Goal: Transaction & Acquisition: Purchase product/service

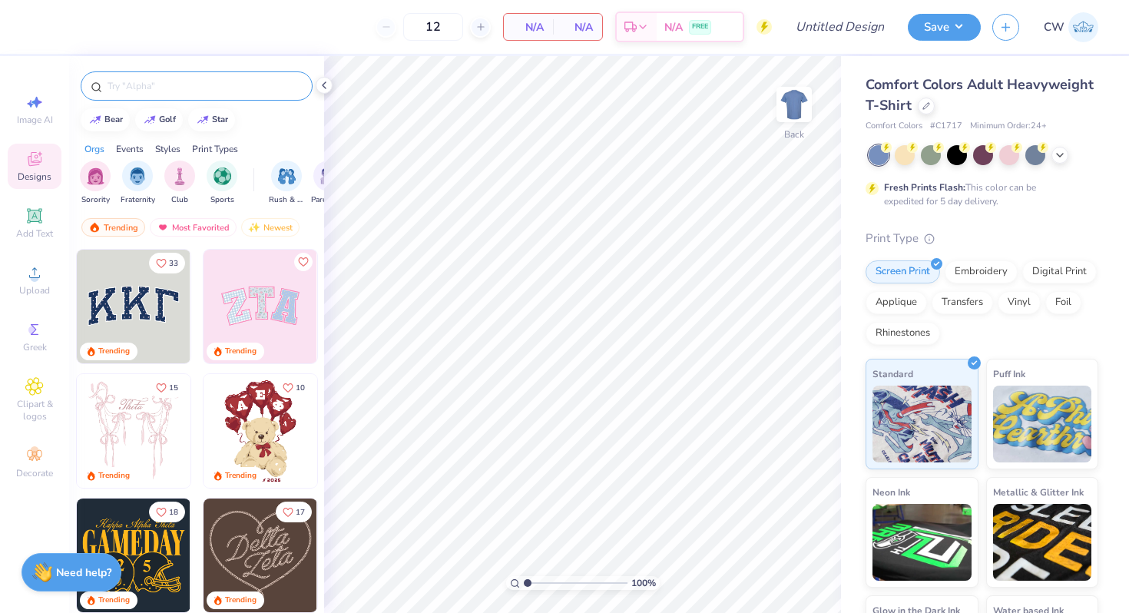
click at [220, 82] on input "text" at bounding box center [204, 85] width 197 height 15
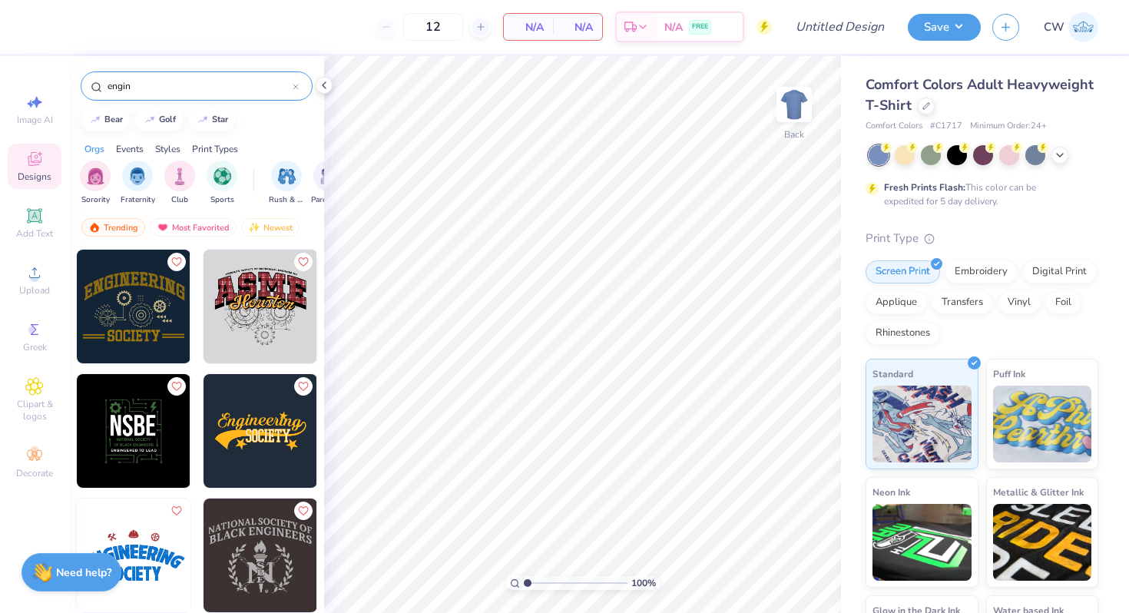
type input "engin"
click at [261, 427] on img at bounding box center [260, 431] width 114 height 114
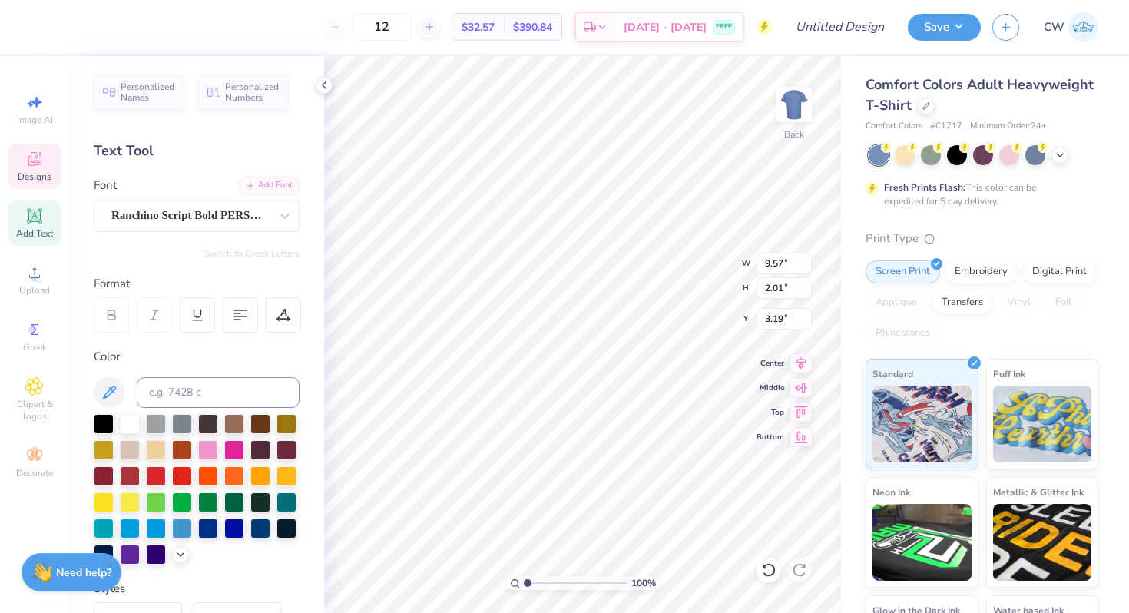
scroll to position [0, 2]
type textarea "Engineers"
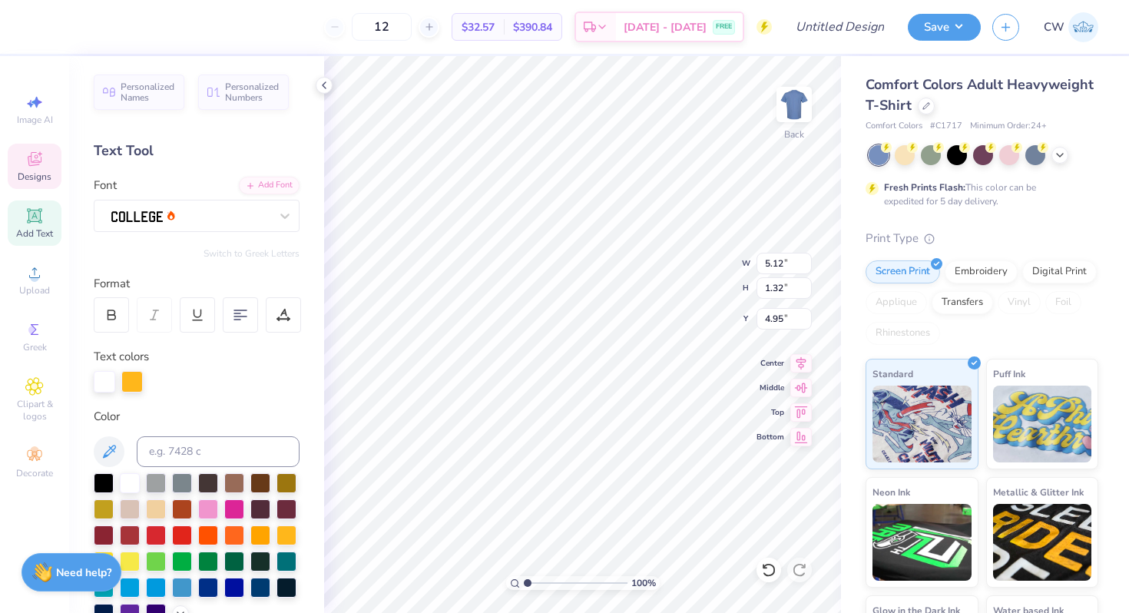
type input "5.12"
type input "1.32"
type input "4.95"
type textarea "CLUB"
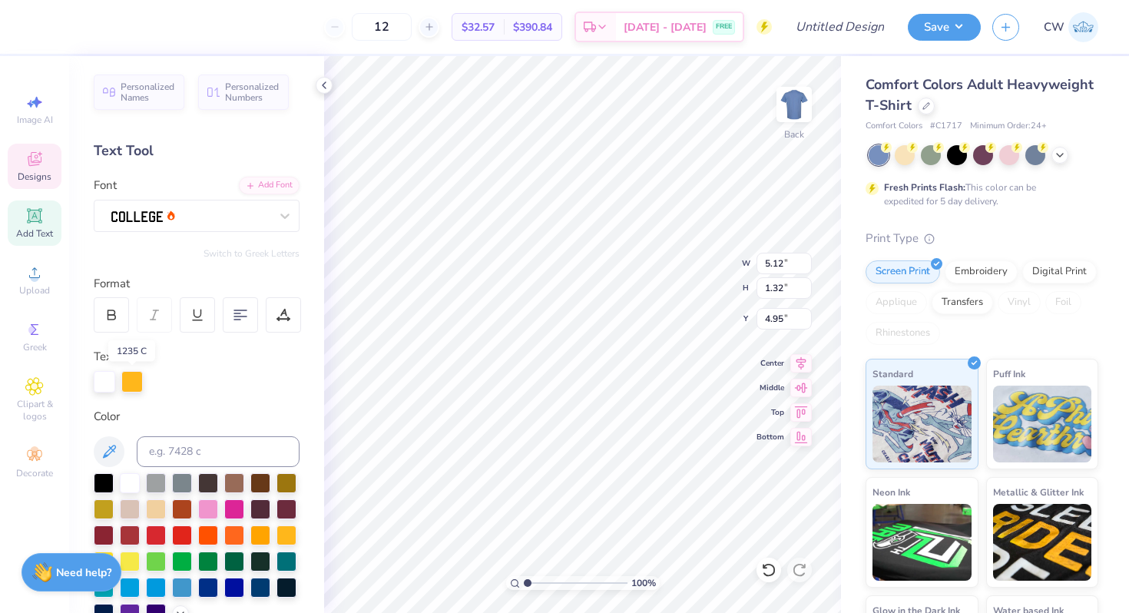
click at [128, 382] on div at bounding box center [131, 381] width 21 height 21
click at [136, 383] on div at bounding box center [131, 381] width 21 height 21
click at [135, 383] on div at bounding box center [131, 381] width 21 height 21
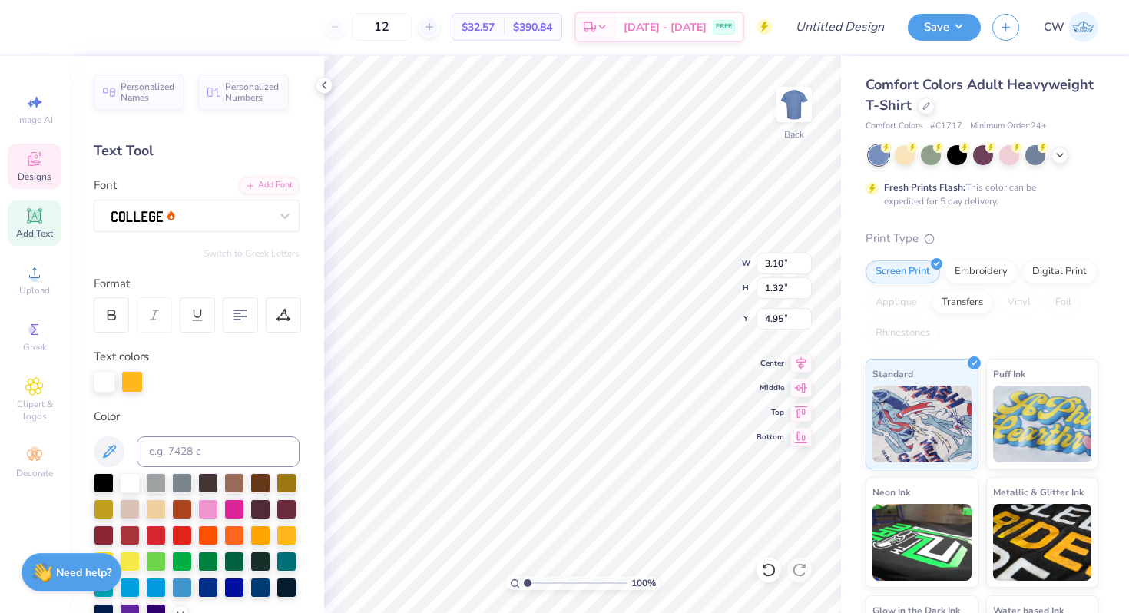
type input "7.80"
type input "1.94"
type input "3.23"
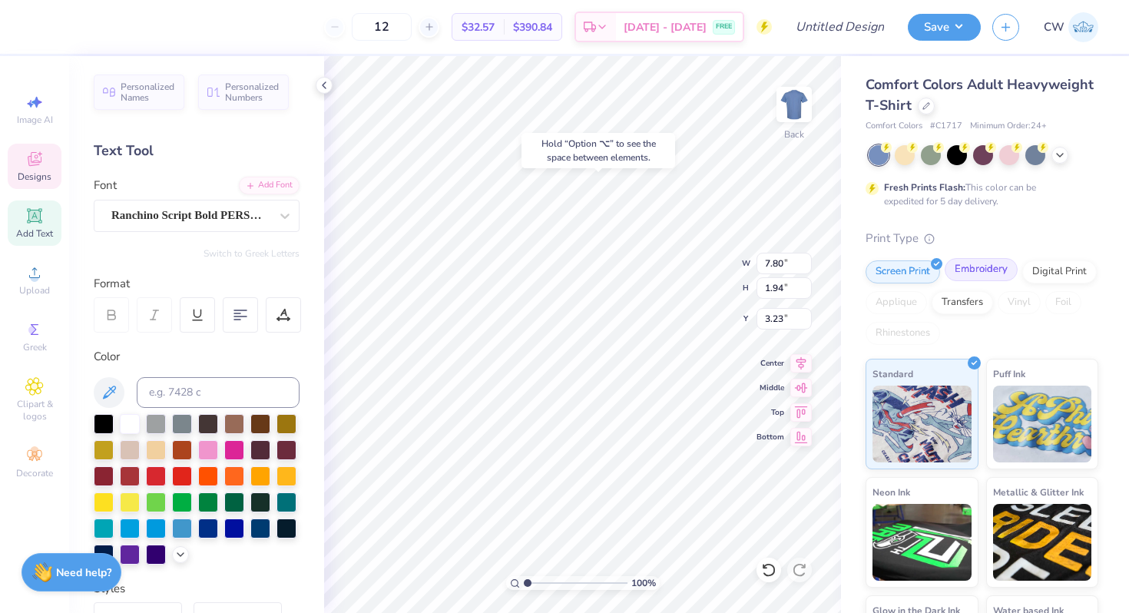
click at [958, 261] on div "Embroidery" at bounding box center [980, 269] width 73 height 23
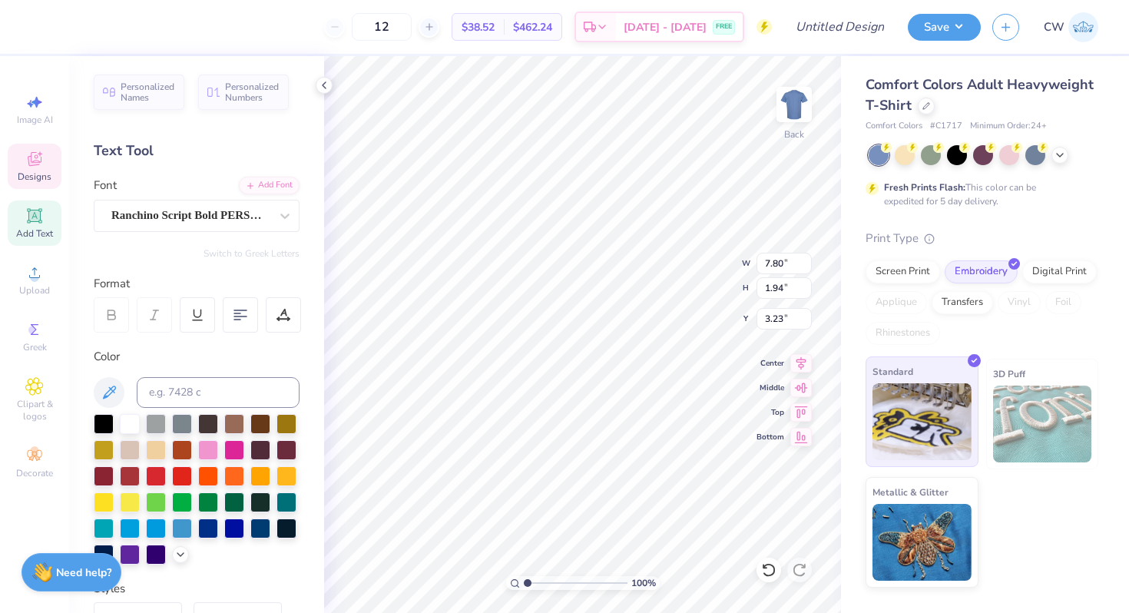
click at [954, 408] on img at bounding box center [921, 421] width 99 height 77
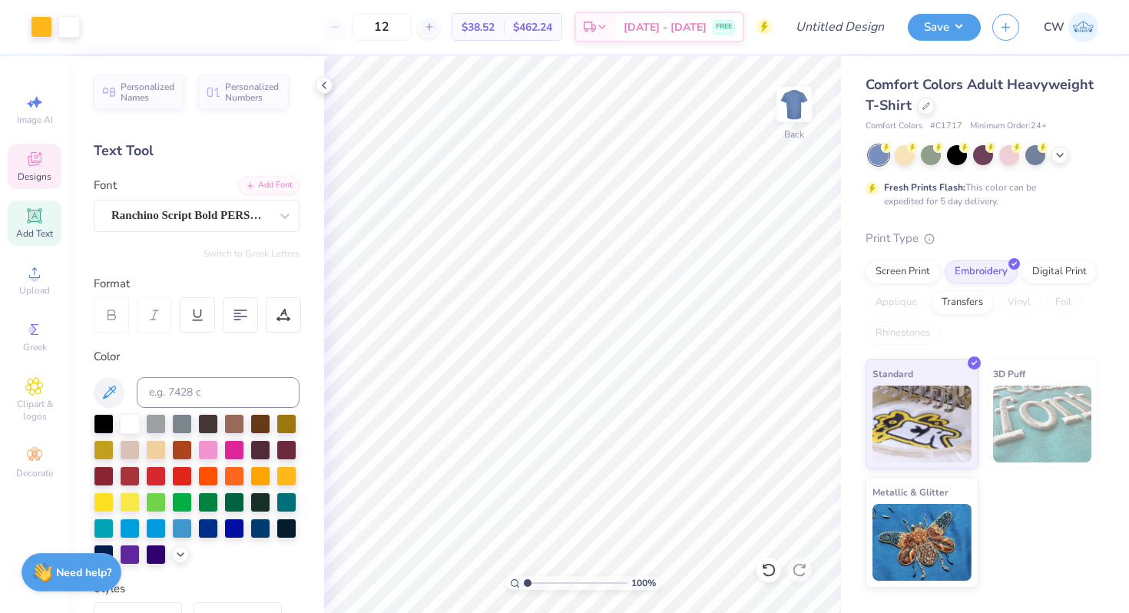
click at [41, 167] on icon at bounding box center [34, 159] width 18 height 18
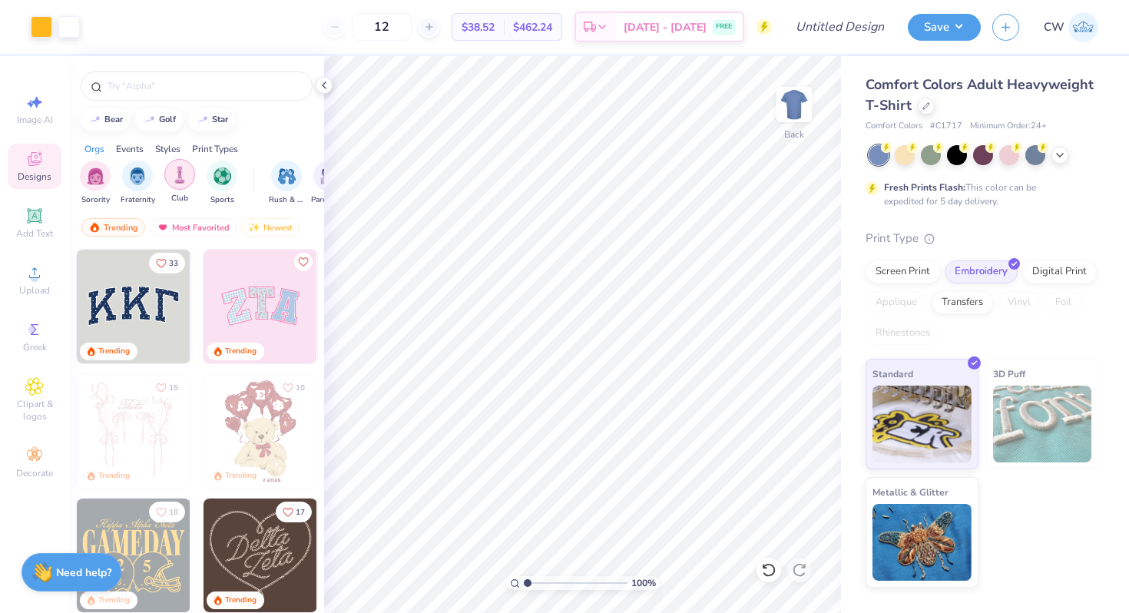
click at [190, 173] on div "filter for Club" at bounding box center [179, 174] width 31 height 31
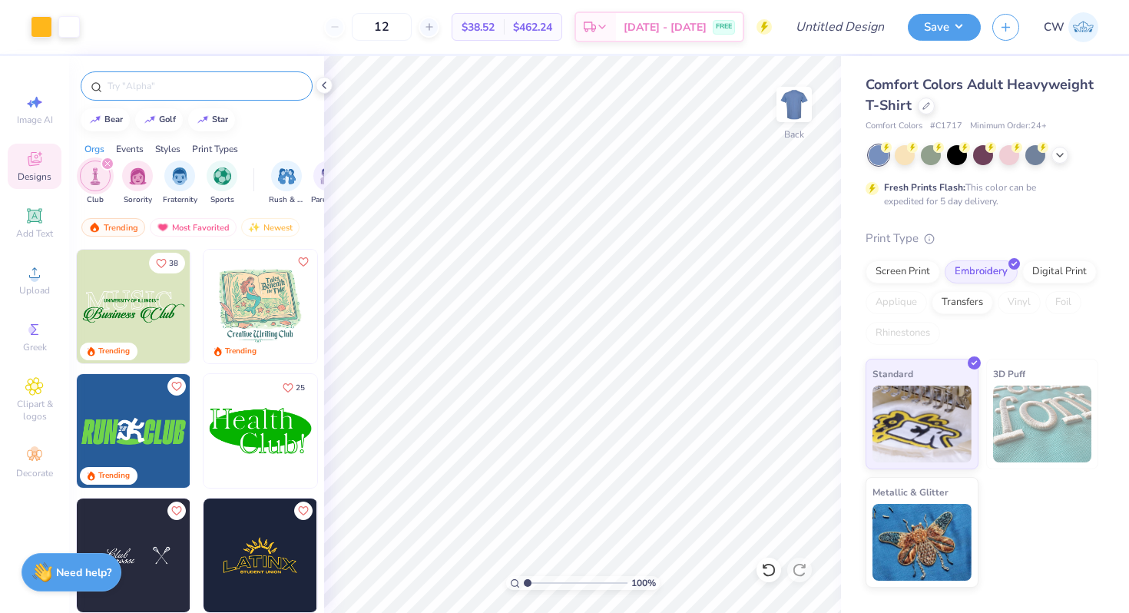
click at [203, 91] on input "text" at bounding box center [204, 85] width 197 height 15
type input "engineering"
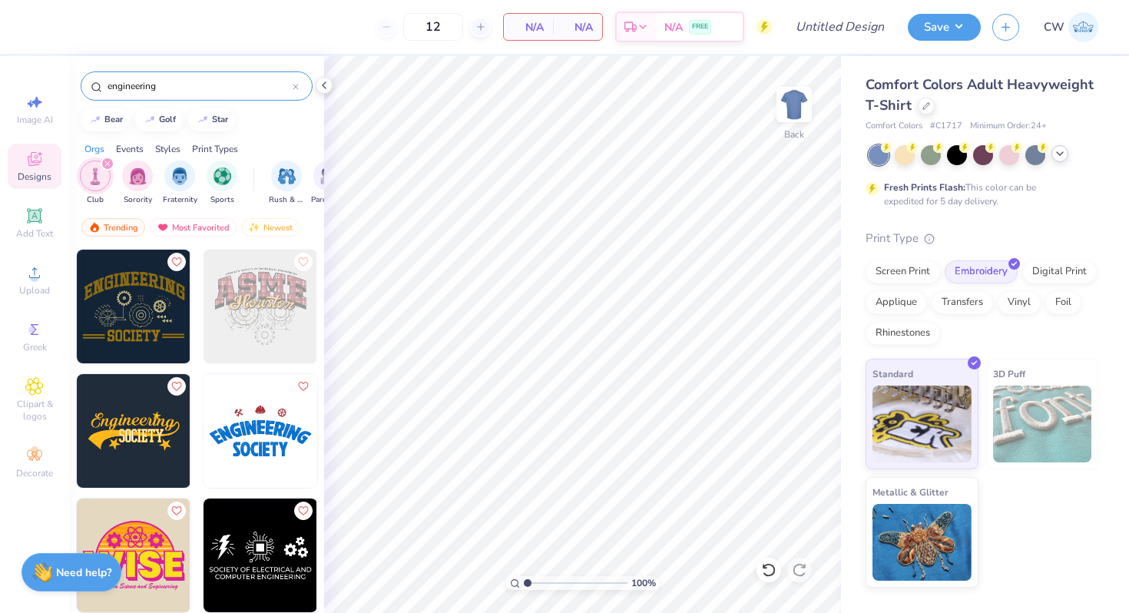
click at [1065, 148] on icon at bounding box center [1059, 153] width 12 height 12
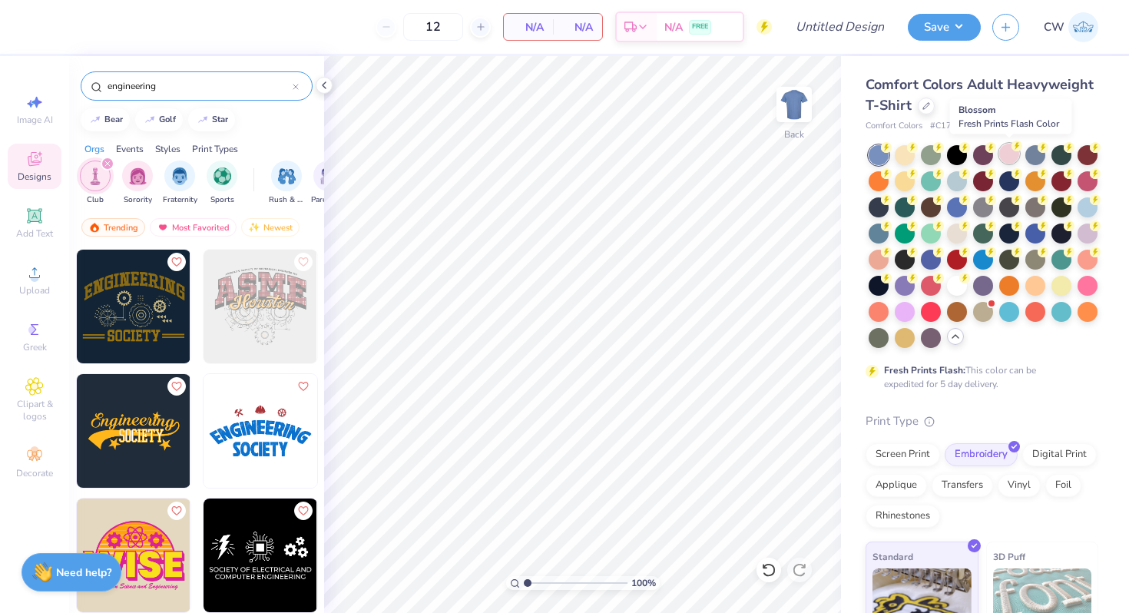
click at [1004, 153] on div at bounding box center [1009, 154] width 20 height 20
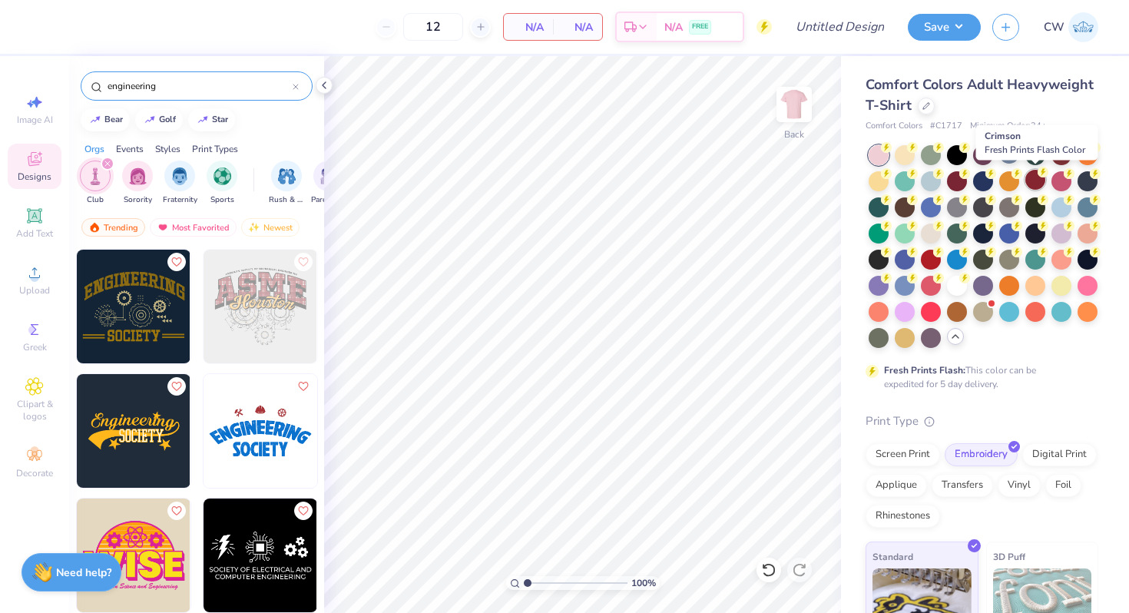
click at [1032, 185] on div at bounding box center [1035, 180] width 20 height 20
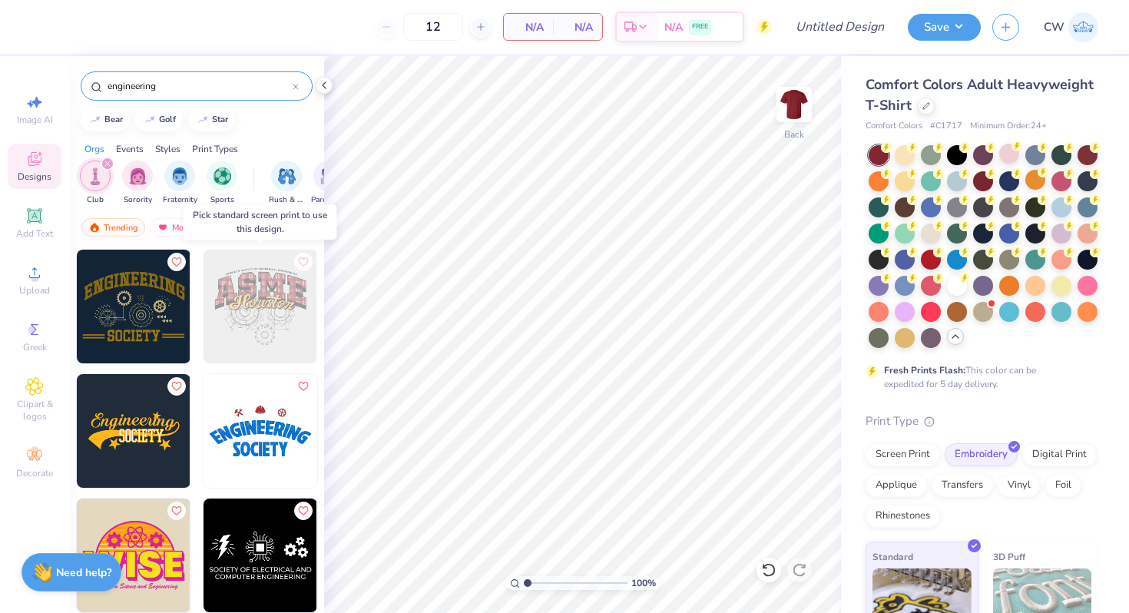
click at [269, 299] on img at bounding box center [260, 307] width 114 height 114
click at [253, 305] on img at bounding box center [260, 307] width 114 height 114
click at [914, 461] on div "Screen Print" at bounding box center [902, 452] width 74 height 23
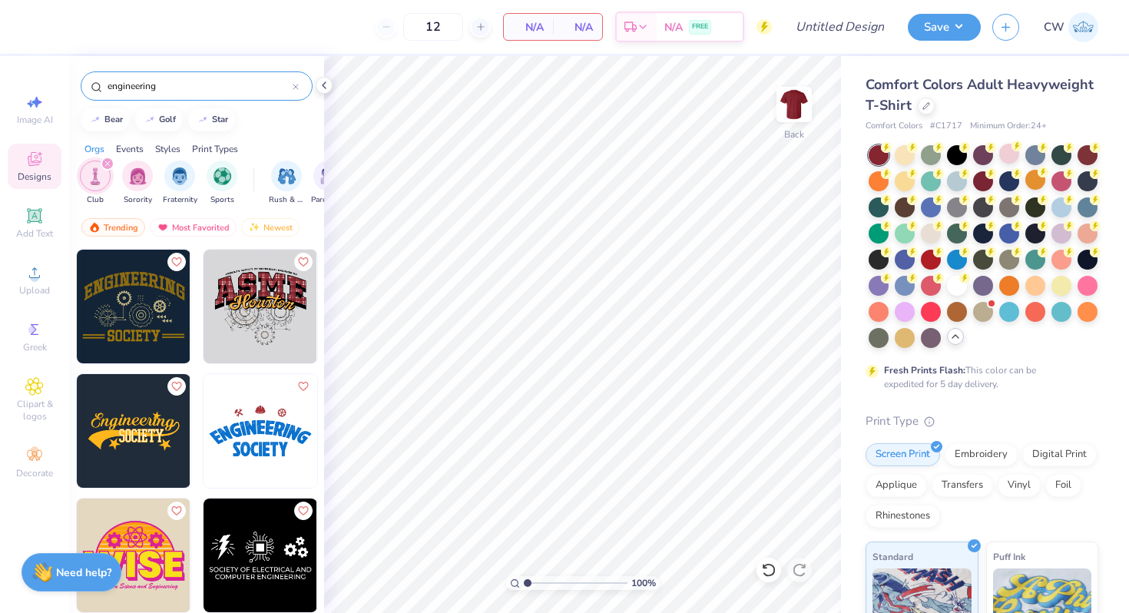
click at [272, 293] on img at bounding box center [260, 307] width 114 height 114
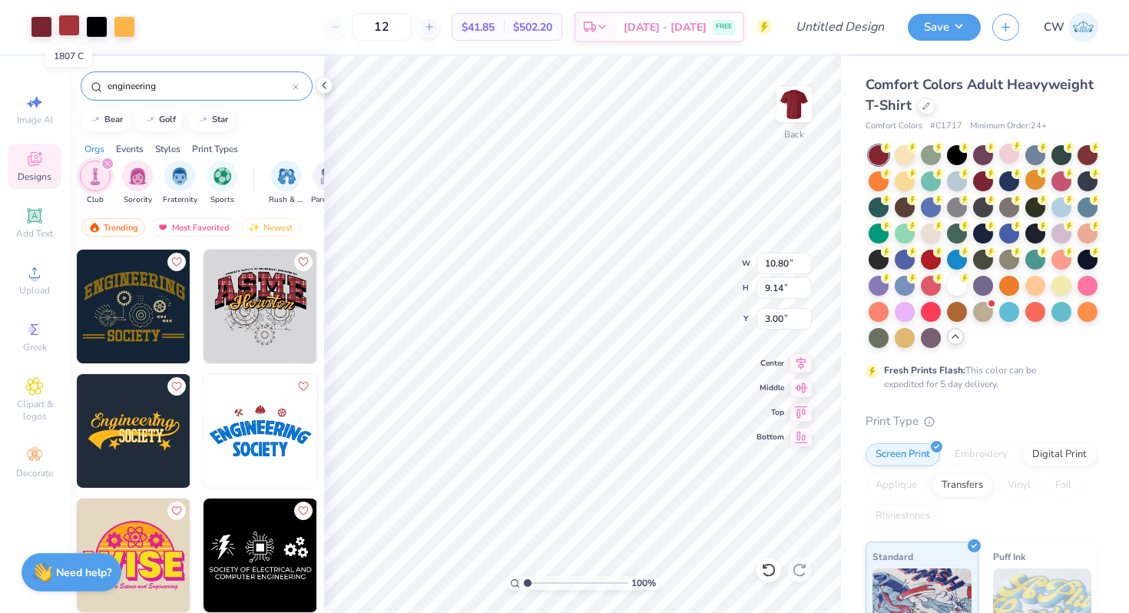
click at [64, 25] on div at bounding box center [68, 25] width 21 height 21
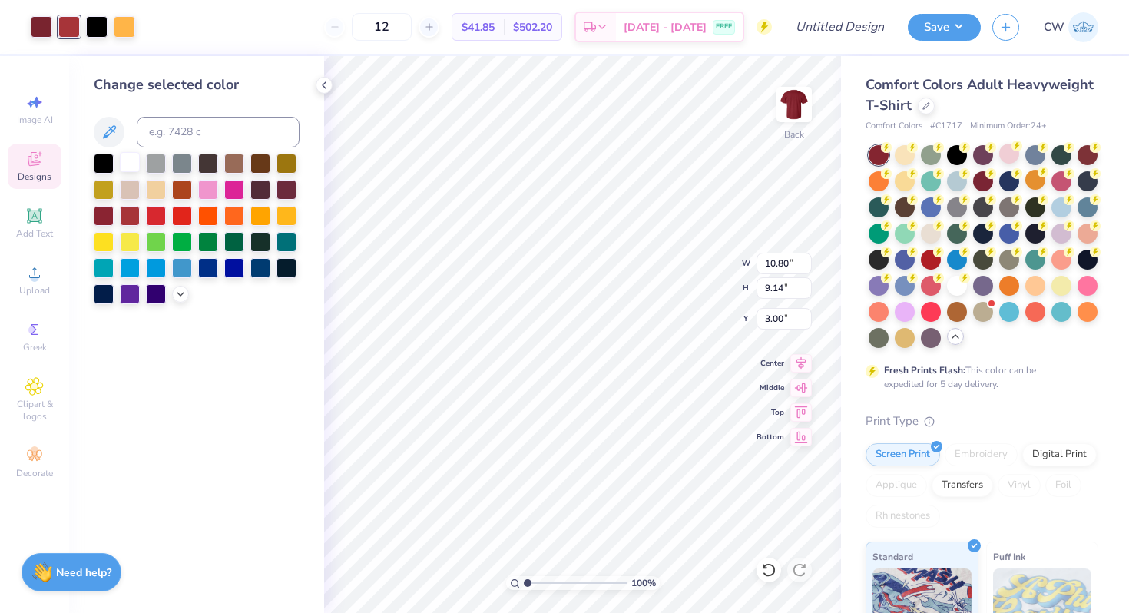
click at [127, 159] on div at bounding box center [130, 162] width 20 height 20
click at [46, 31] on div at bounding box center [41, 25] width 21 height 21
click at [129, 163] on div at bounding box center [130, 162] width 20 height 20
click at [195, 141] on input at bounding box center [218, 132] width 163 height 31
click at [178, 293] on icon at bounding box center [180, 292] width 12 height 12
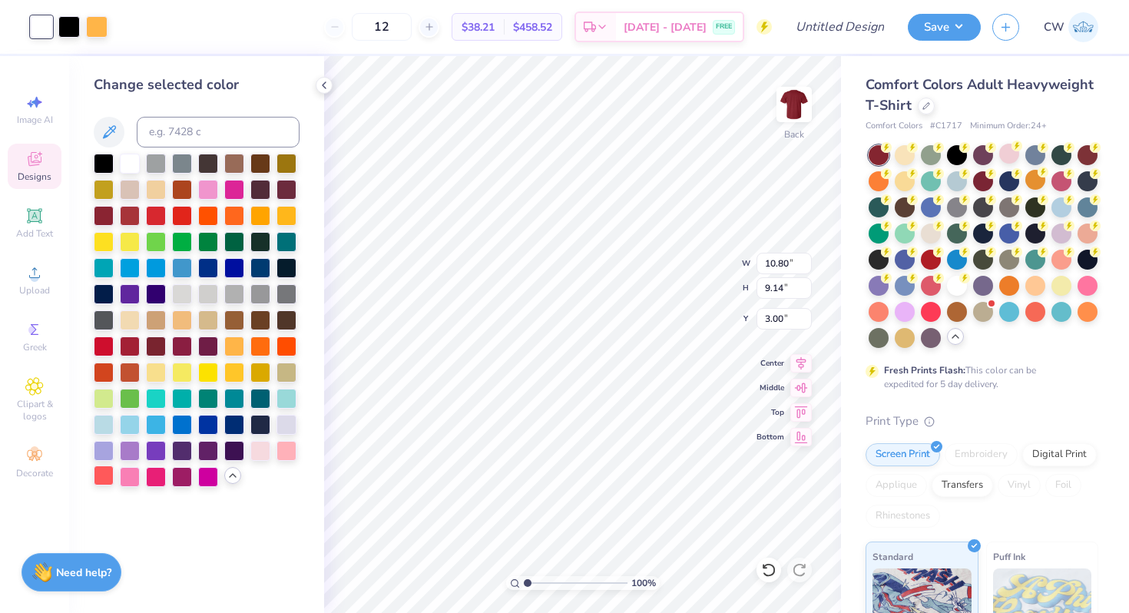
click at [114, 472] on div at bounding box center [104, 475] width 20 height 20
click at [156, 473] on div at bounding box center [156, 475] width 20 height 20
click at [105, 346] on div at bounding box center [104, 346] width 20 height 20
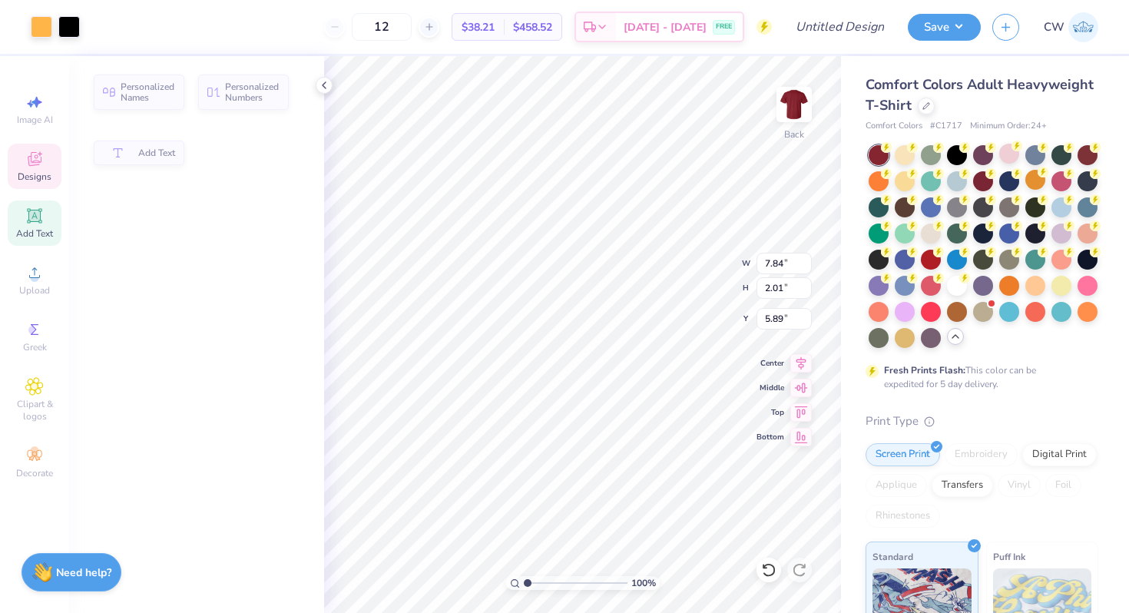
type input "7.84"
type input "2.01"
type input "5.89"
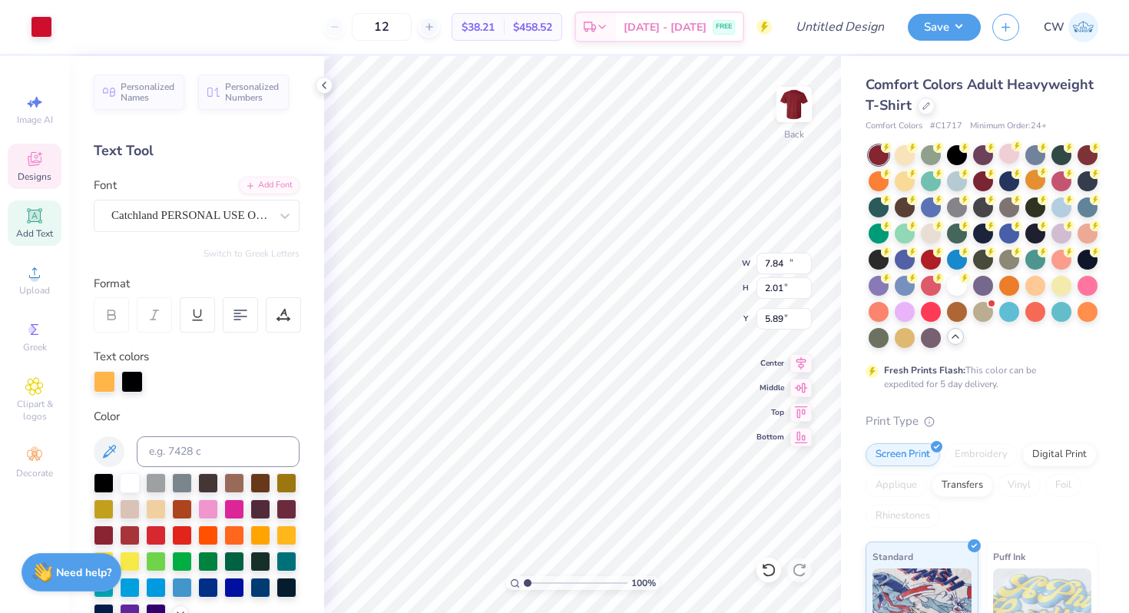
type input "10.48"
type input "3.90"
type input "3.51"
type input "10.80"
type input "4.48"
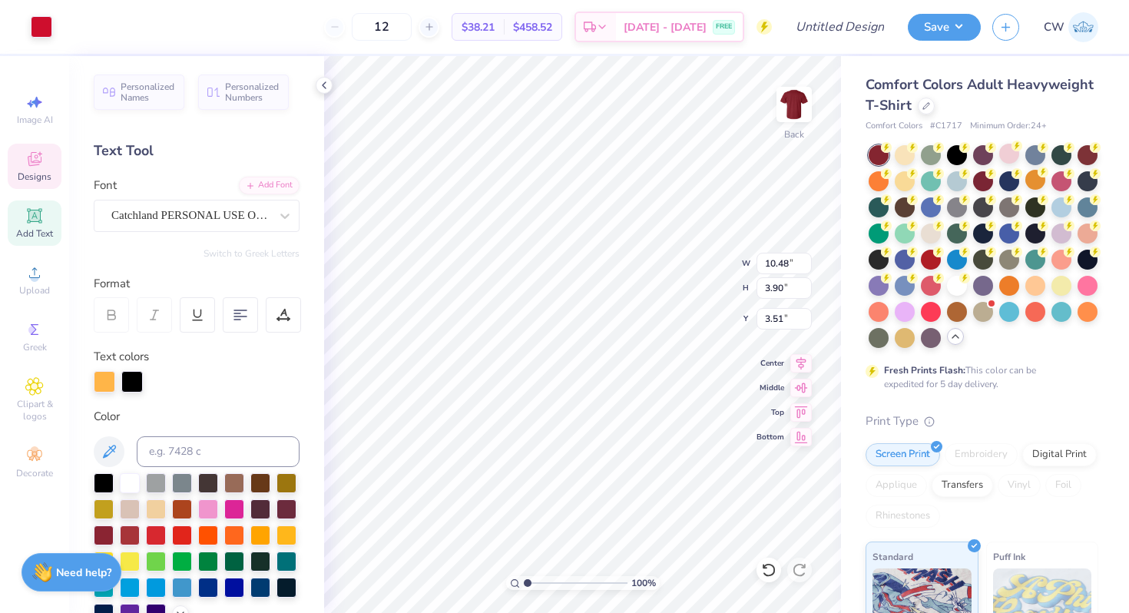
type input "3.44"
type input "10.66"
type input "3.92"
type input "3.51"
type input "10.48"
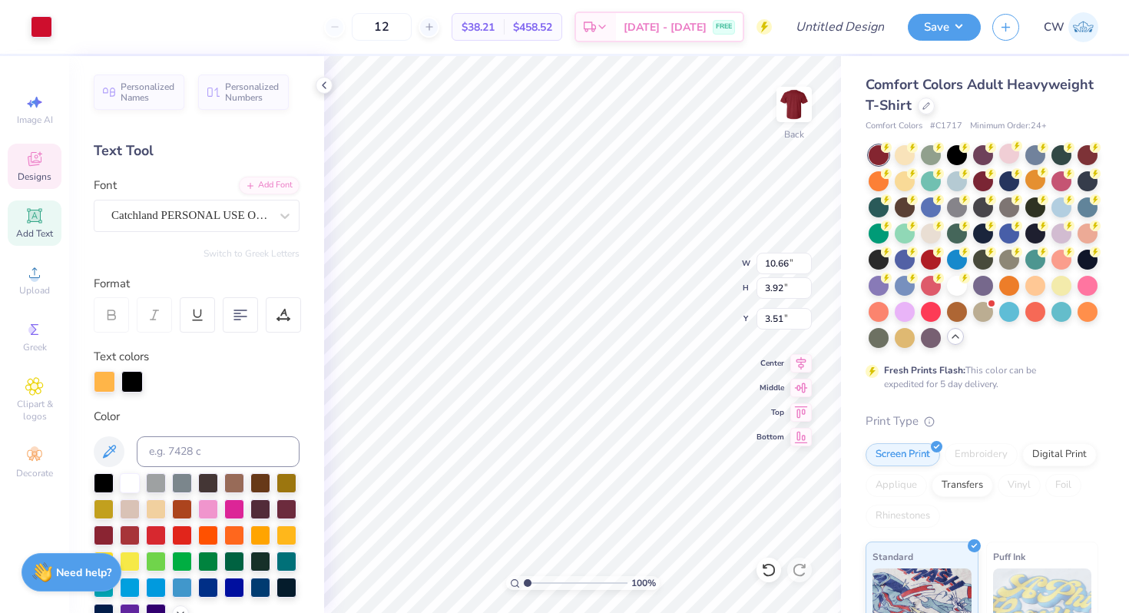
type input "3.90"
type input "10.66"
type input "3.92"
type input "10.48"
type input "3.90"
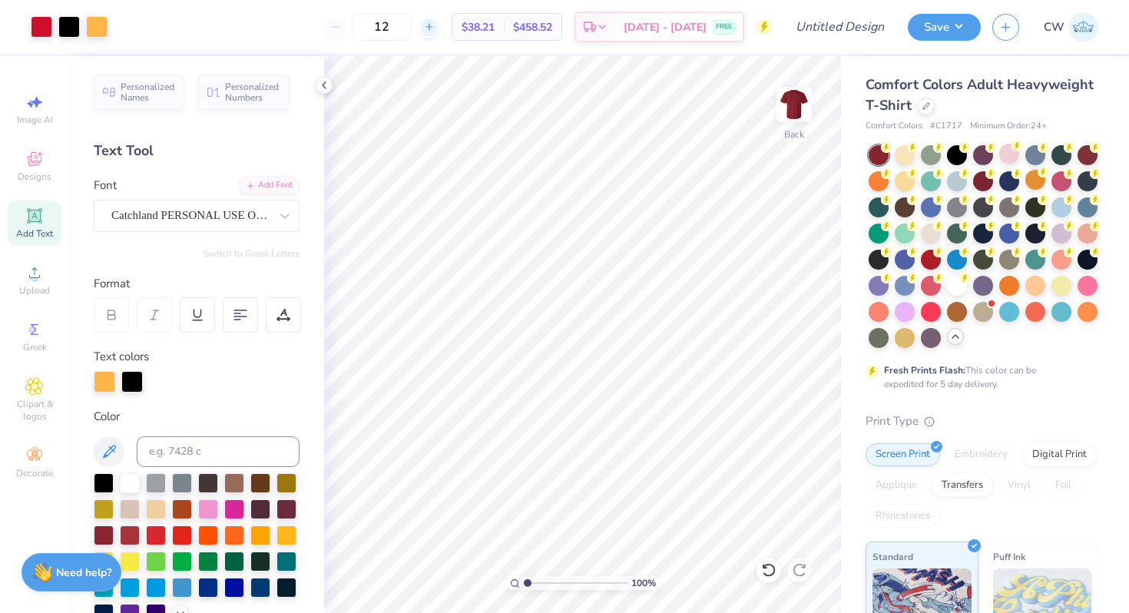
click at [435, 25] on icon at bounding box center [429, 26] width 11 height 11
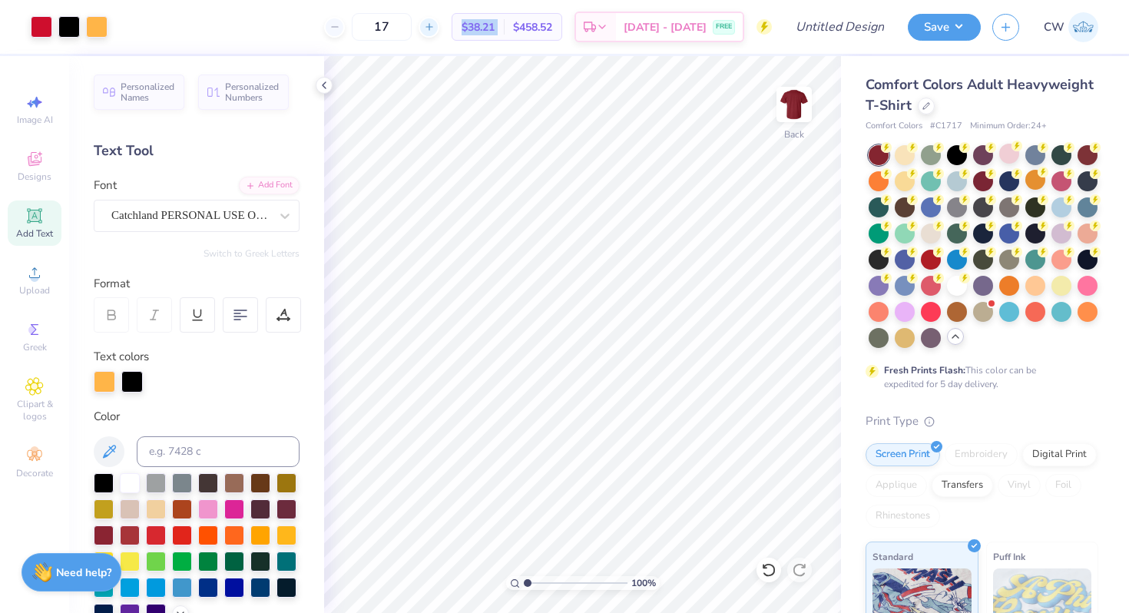
click at [435, 25] on icon at bounding box center [429, 26] width 11 height 11
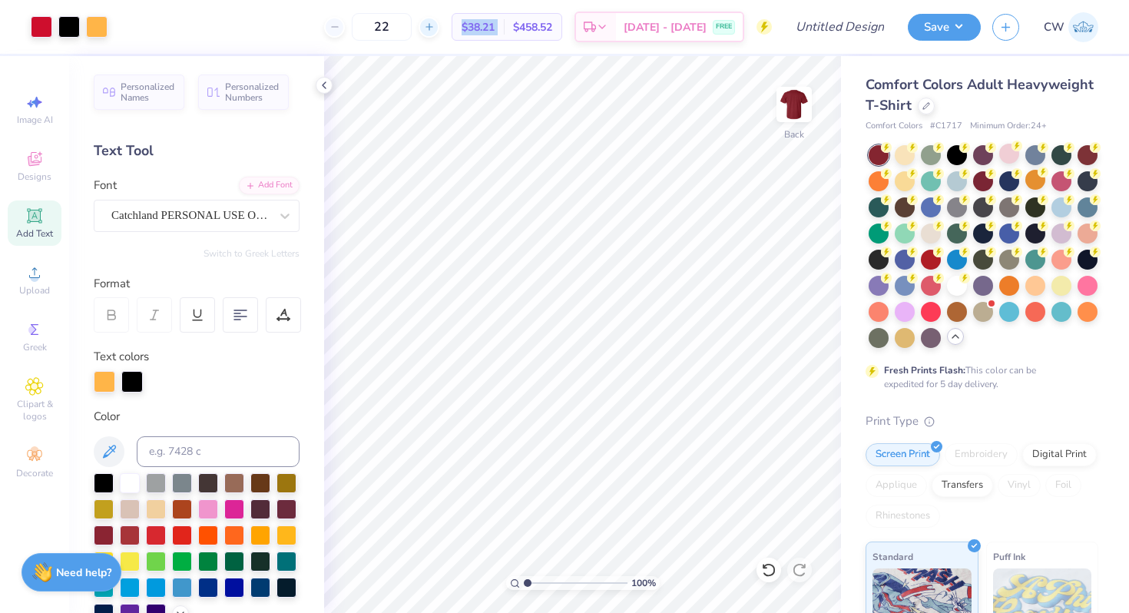
click at [435, 25] on icon at bounding box center [429, 26] width 11 height 11
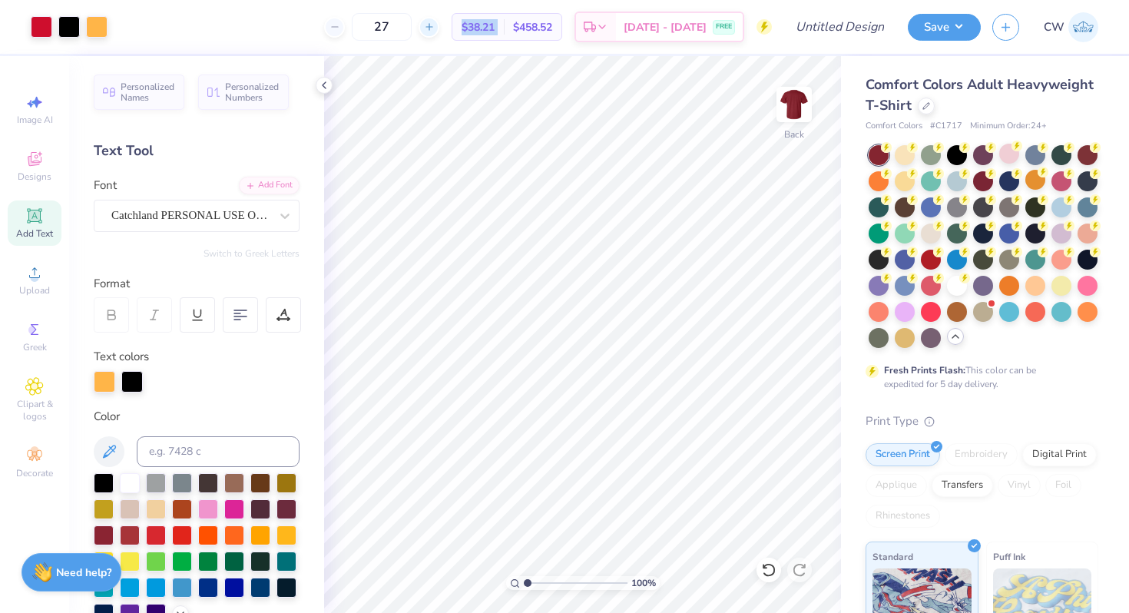
click at [435, 25] on icon at bounding box center [429, 26] width 11 height 11
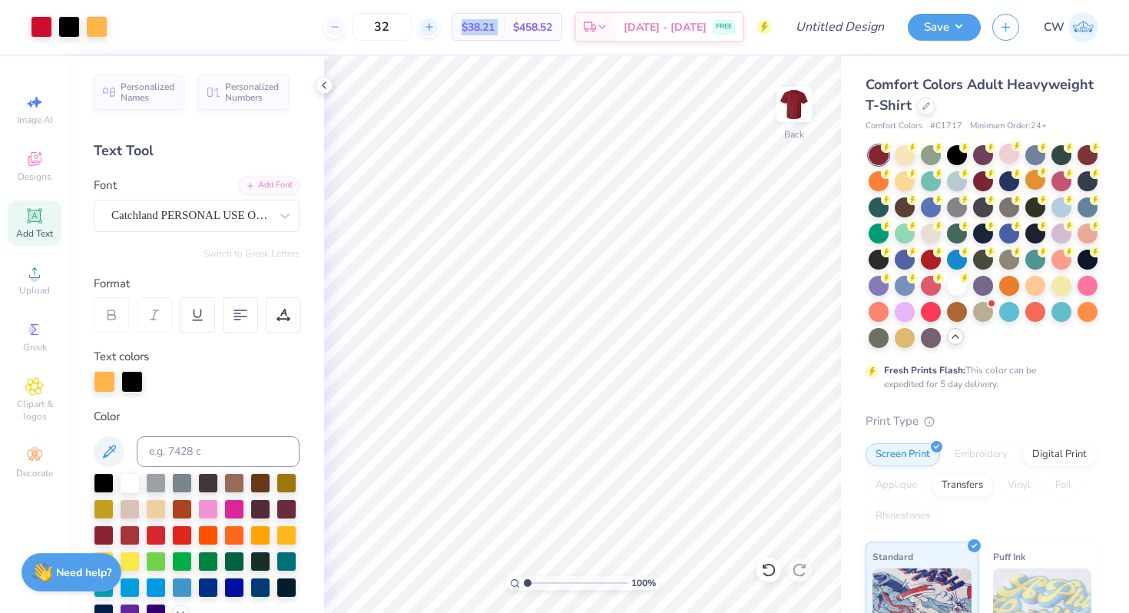
click at [435, 25] on icon at bounding box center [429, 26] width 11 height 11
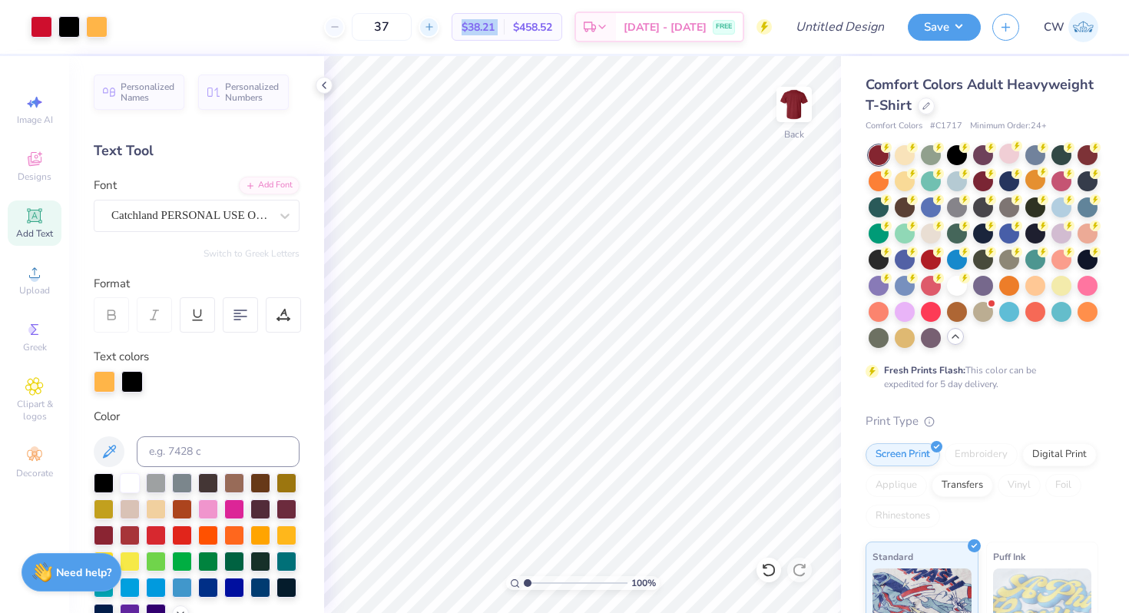
click at [435, 25] on icon at bounding box center [429, 26] width 11 height 11
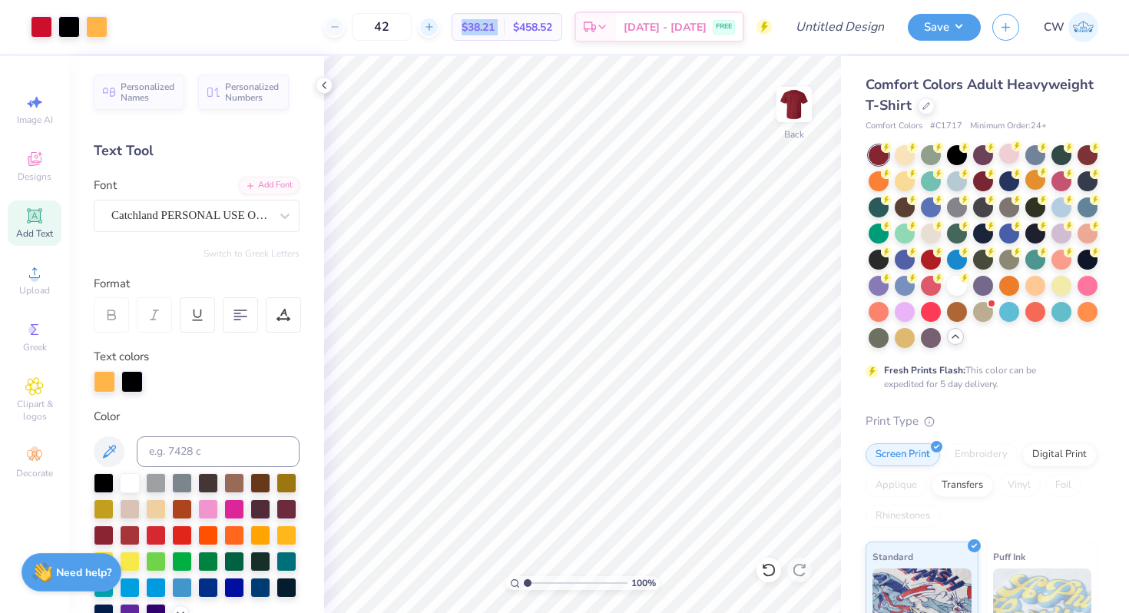
click at [435, 25] on icon at bounding box center [429, 26] width 11 height 11
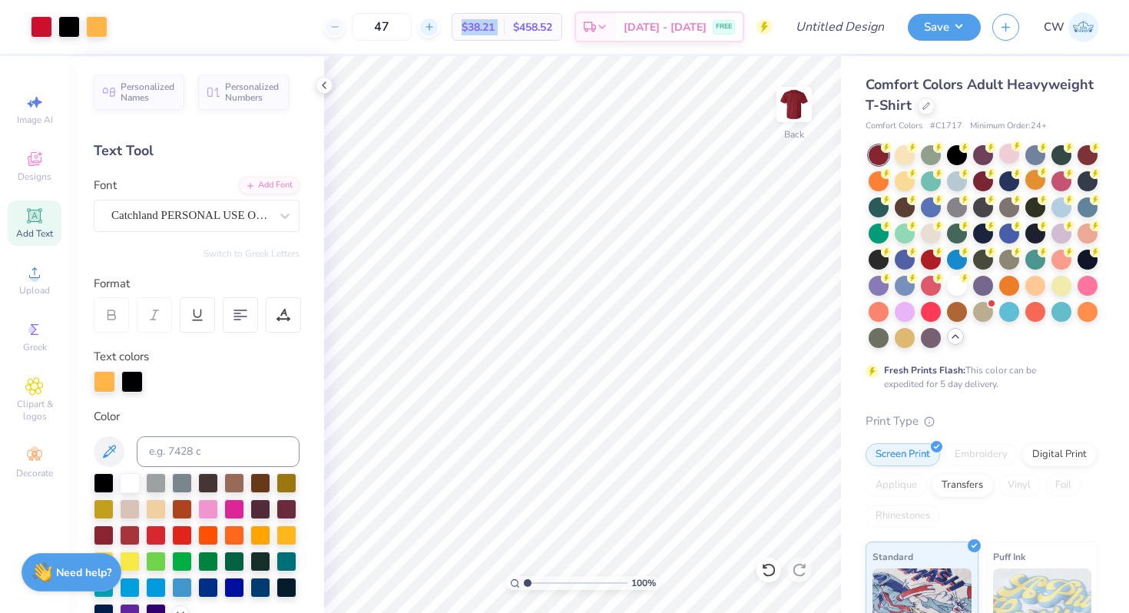
click at [435, 25] on icon at bounding box center [429, 26] width 11 height 11
type input "50"
click at [466, 40] on div "50 $18.45 Per Item $922.50 Total Est. Delivery [DATE] - [DATE] FREE" at bounding box center [445, 27] width 653 height 54
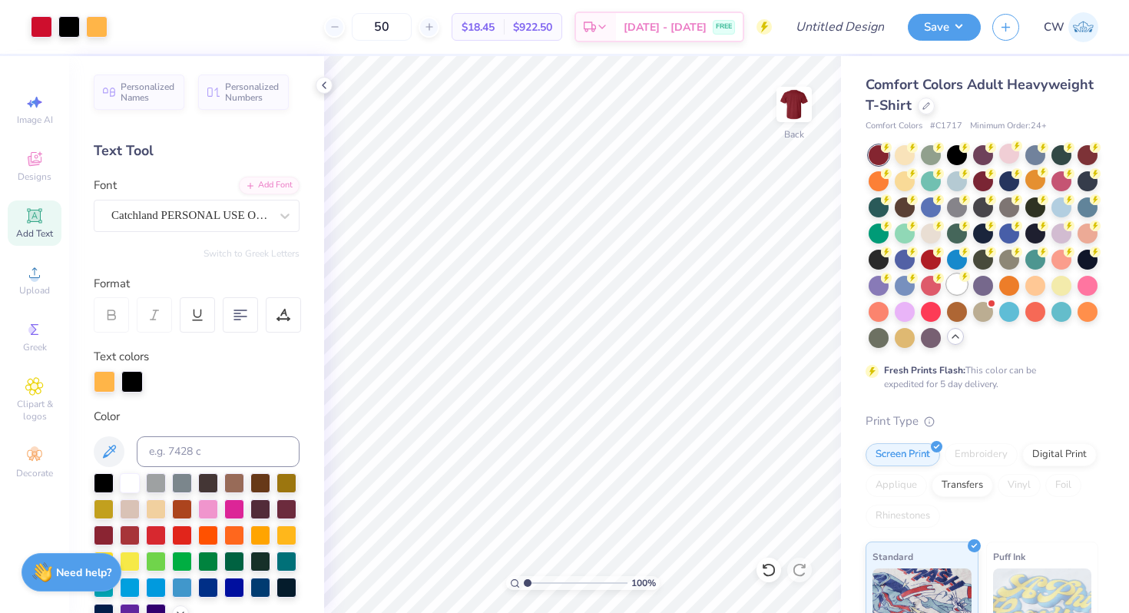
click at [961, 288] on div at bounding box center [957, 284] width 20 height 20
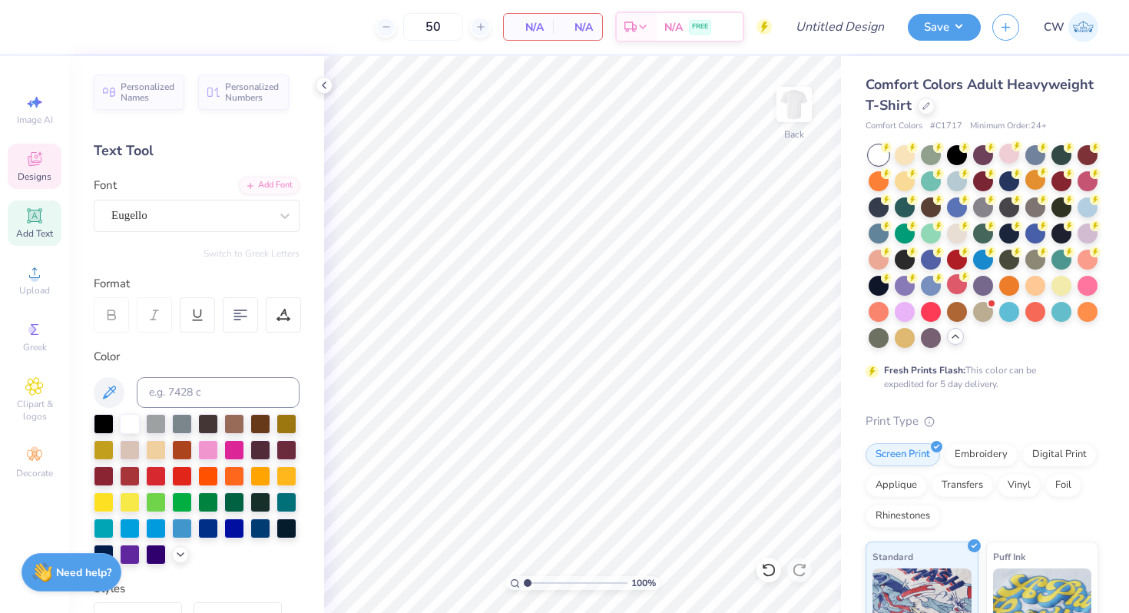
click at [45, 160] on div "Designs" at bounding box center [35, 166] width 54 height 45
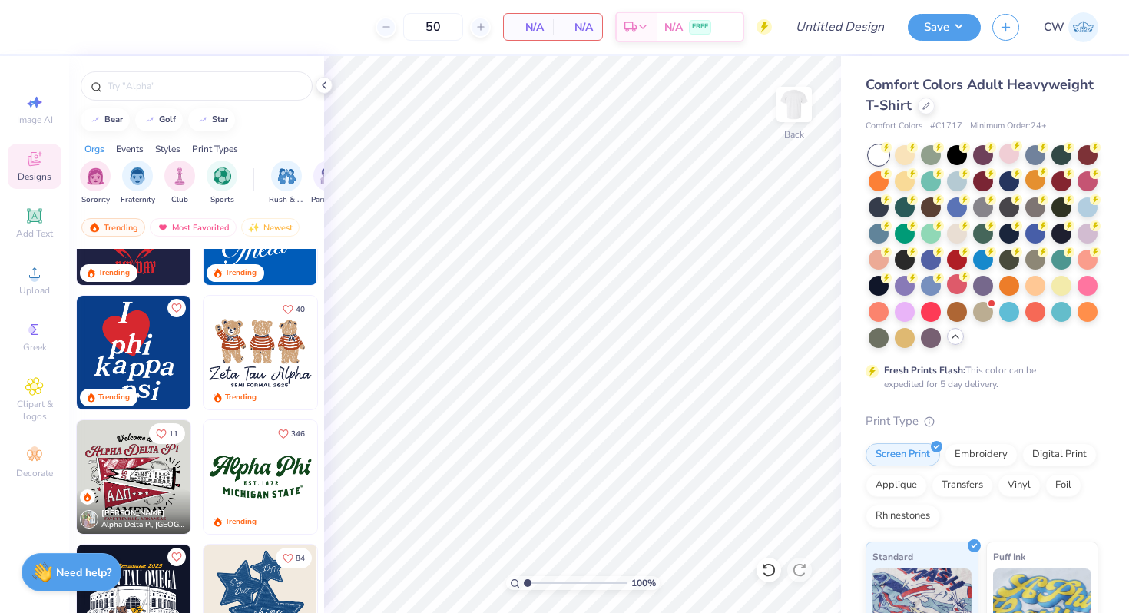
scroll to position [624, 0]
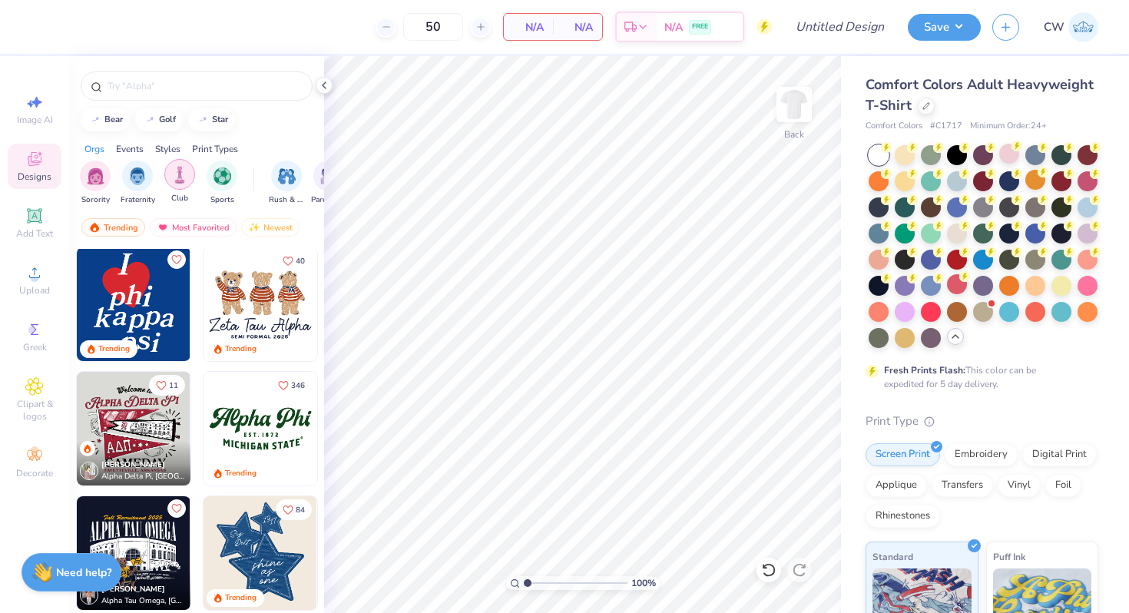
click at [182, 166] on img "filter for Club" at bounding box center [179, 175] width 17 height 18
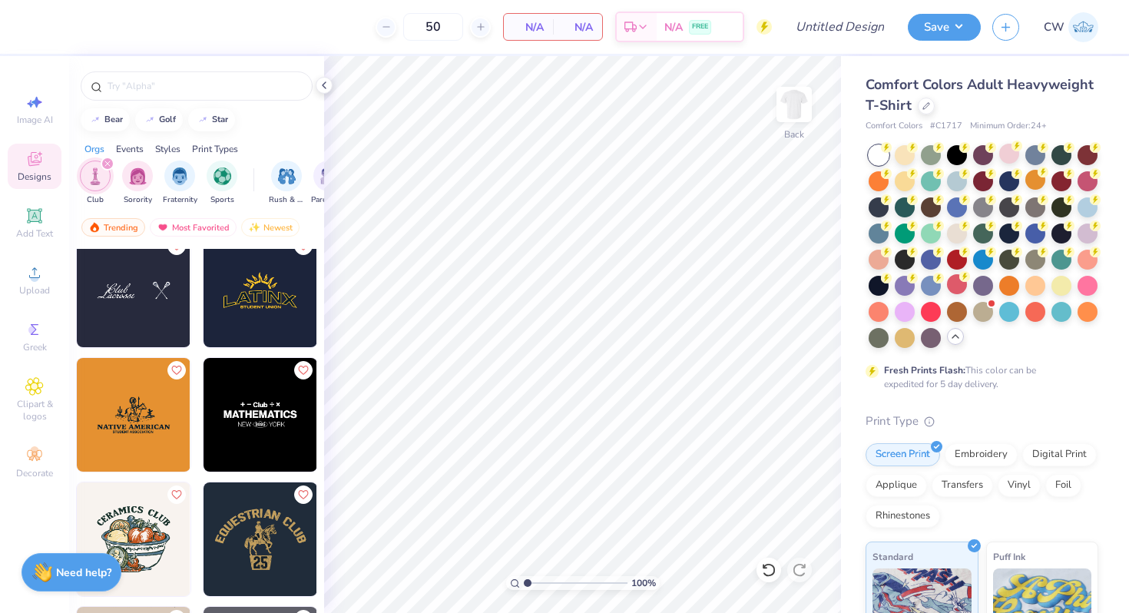
scroll to position [262, 0]
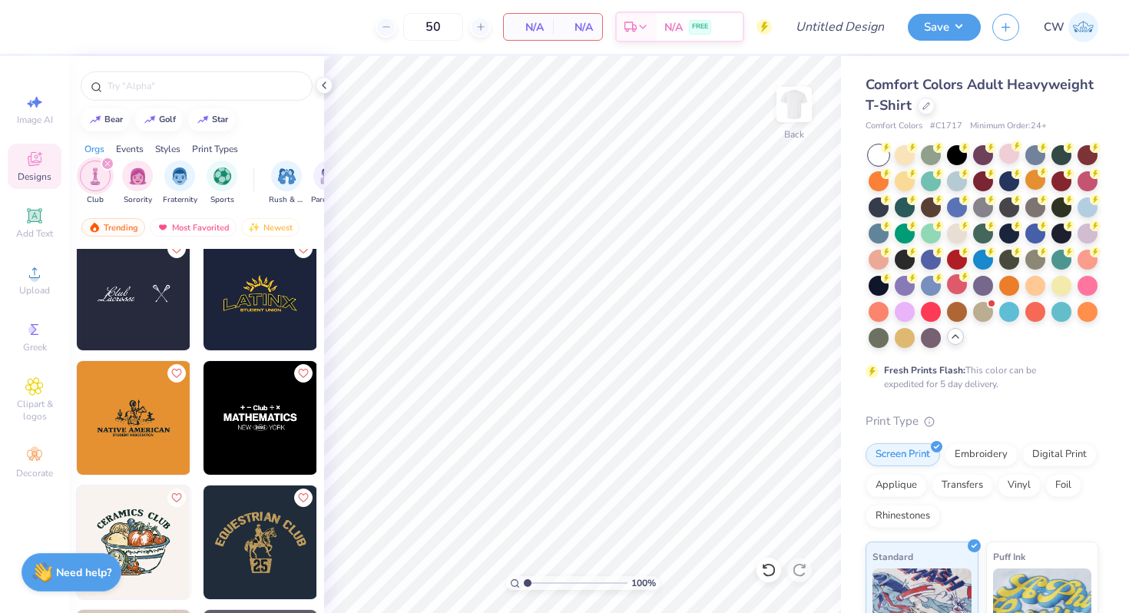
click at [260, 417] on img at bounding box center [260, 418] width 114 height 114
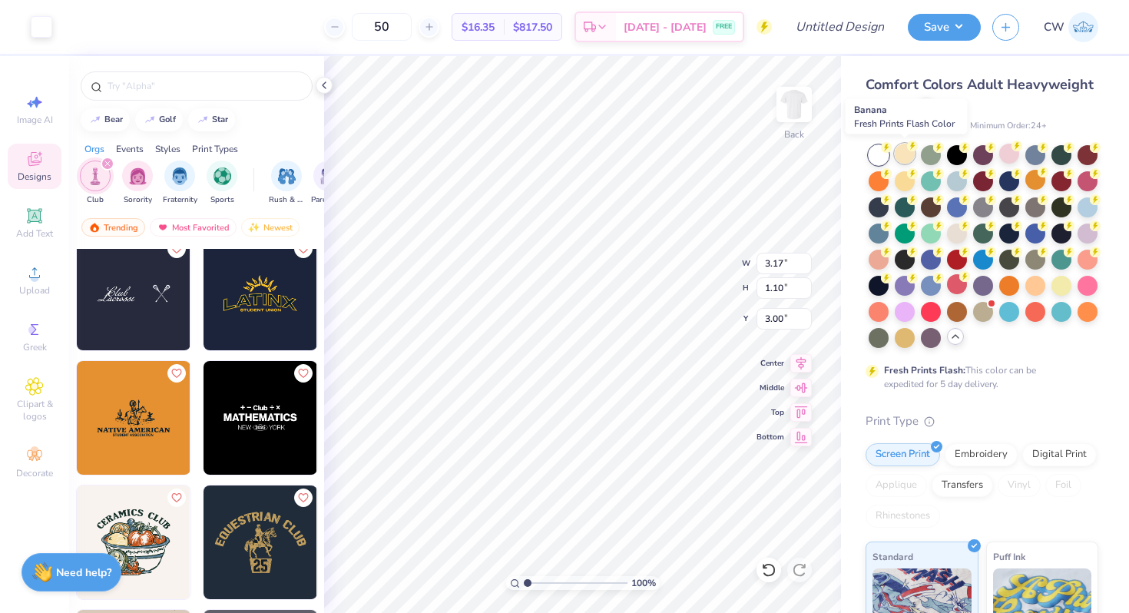
click at [898, 149] on div at bounding box center [904, 154] width 20 height 20
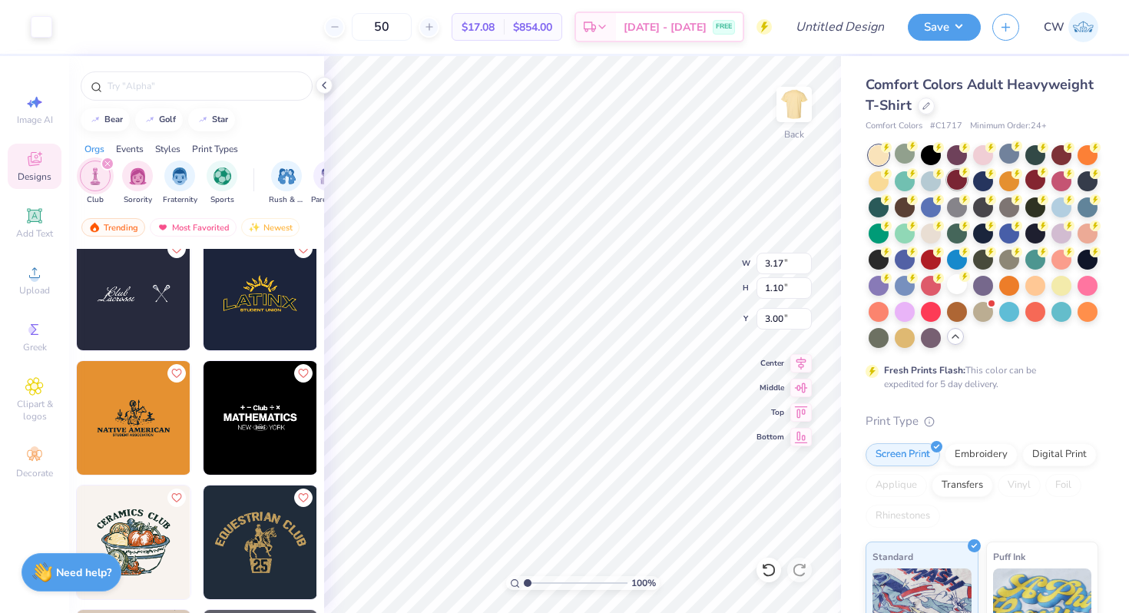
click at [955, 179] on div at bounding box center [957, 180] width 20 height 20
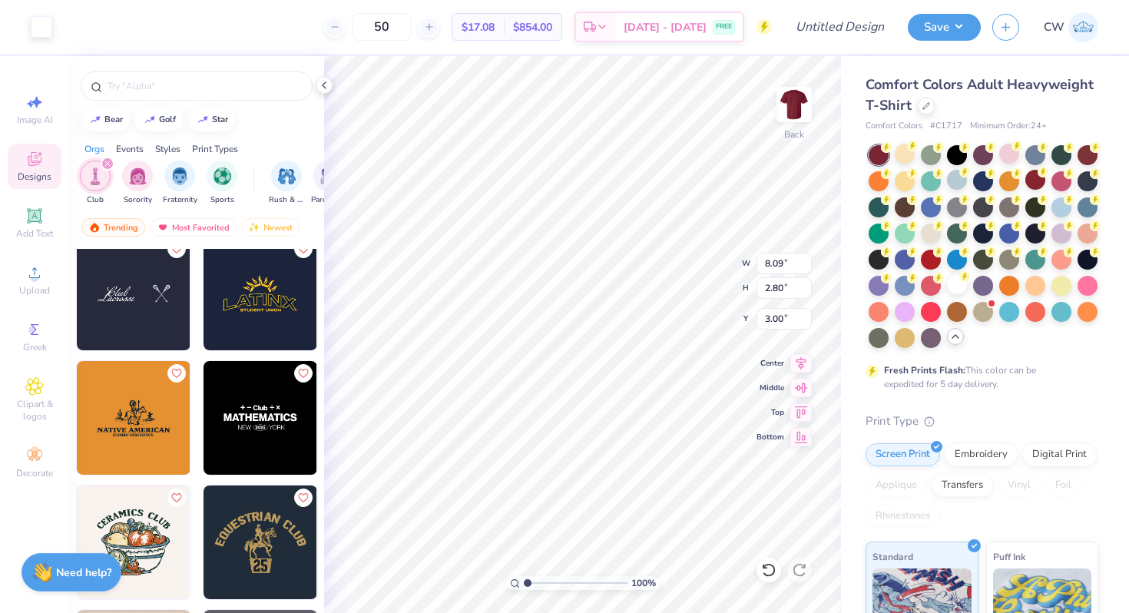
type input "8.09"
type input "2.80"
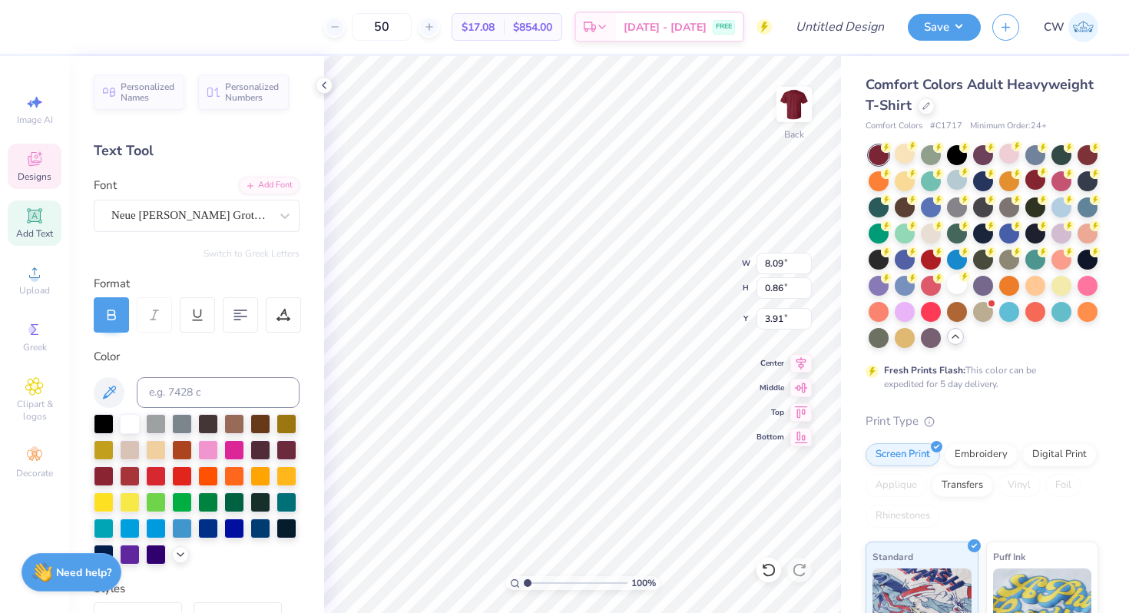
scroll to position [0, 2]
type textarea "Engineers"
type input "1.44"
type input "0.50"
type input "5.21"
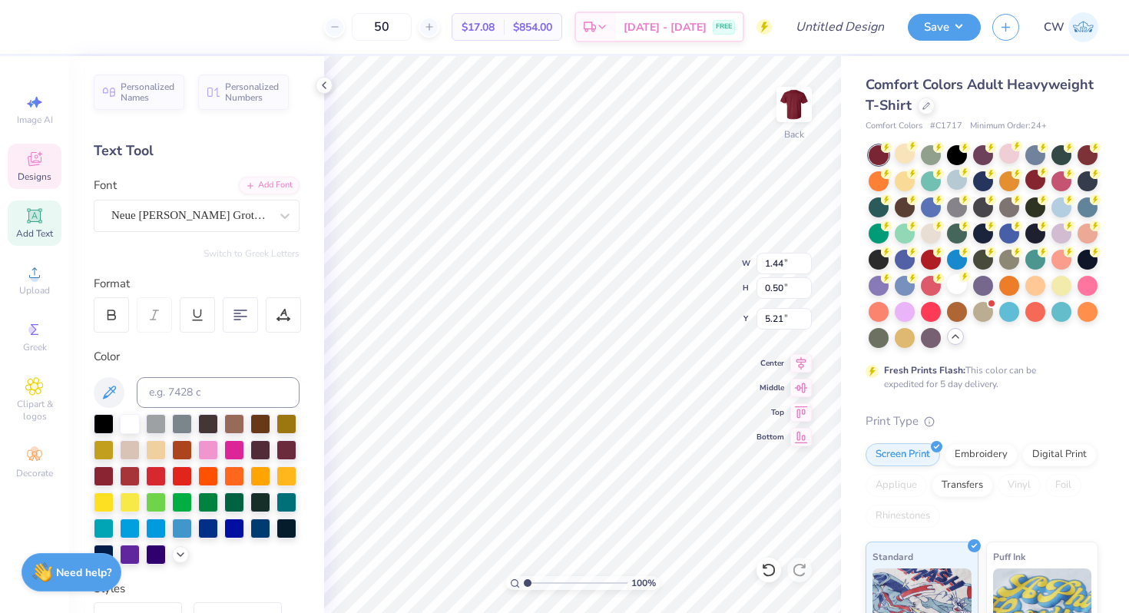
type textarea "OU"
type input "1.76"
type input "0.52"
type input "5.19"
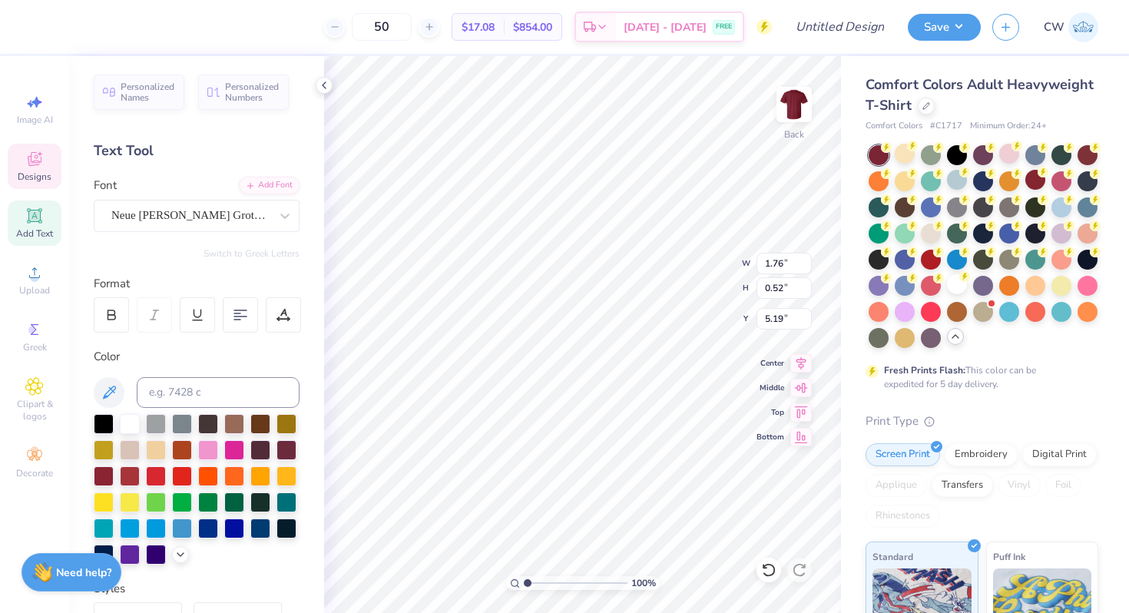
type textarea "[PERSON_NAME]"
type input "1.09"
type input "0.33"
type input "5.30"
drag, startPoint x: 527, startPoint y: 580, endPoint x: 574, endPoint y: 580, distance: 46.8
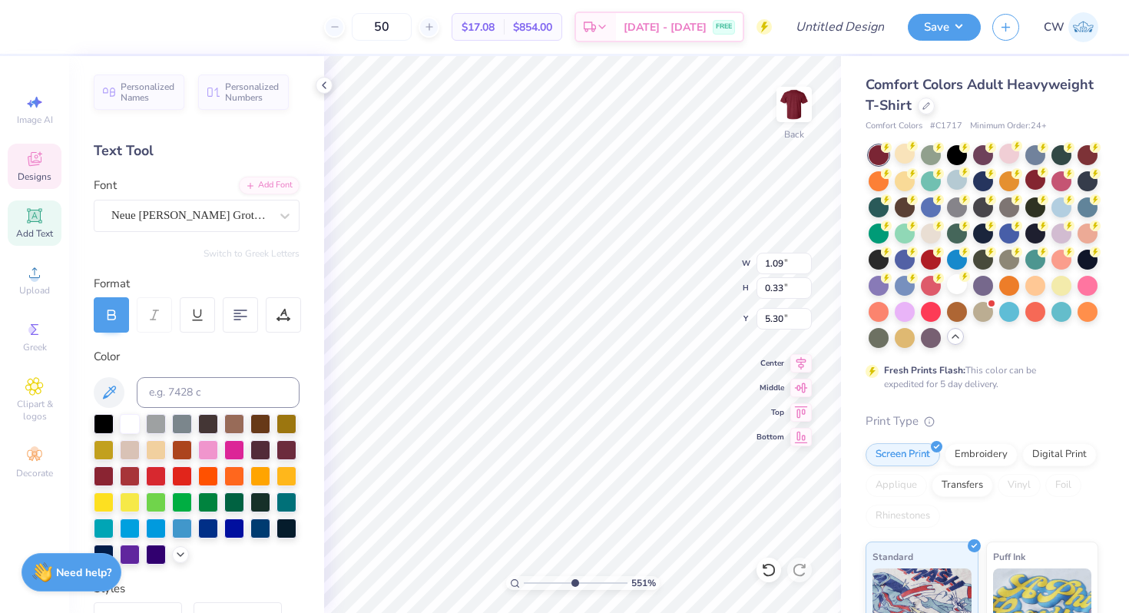
type input "5.53"
click at [574, 580] on input "range" at bounding box center [576, 583] width 104 height 14
type input "5.11"
drag, startPoint x: 574, startPoint y: 585, endPoint x: 505, endPoint y: 582, distance: 68.4
click at [524, 582] on input "range" at bounding box center [576, 583] width 104 height 14
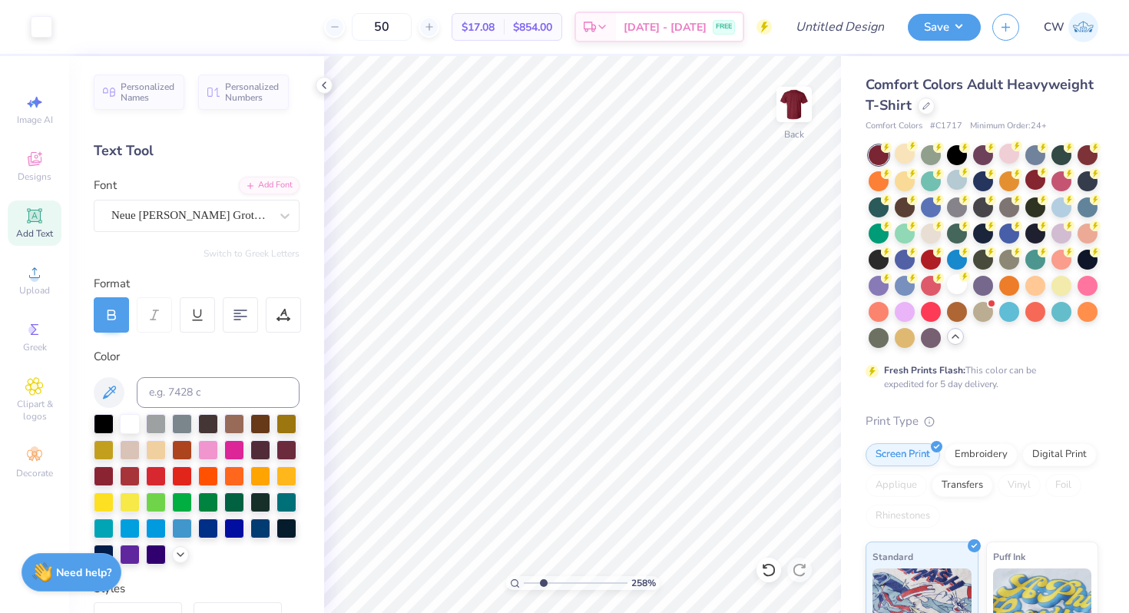
drag, startPoint x: 527, startPoint y: 582, endPoint x: 543, endPoint y: 583, distance: 15.4
type input "2.58"
click at [543, 583] on input "range" at bounding box center [576, 583] width 104 height 14
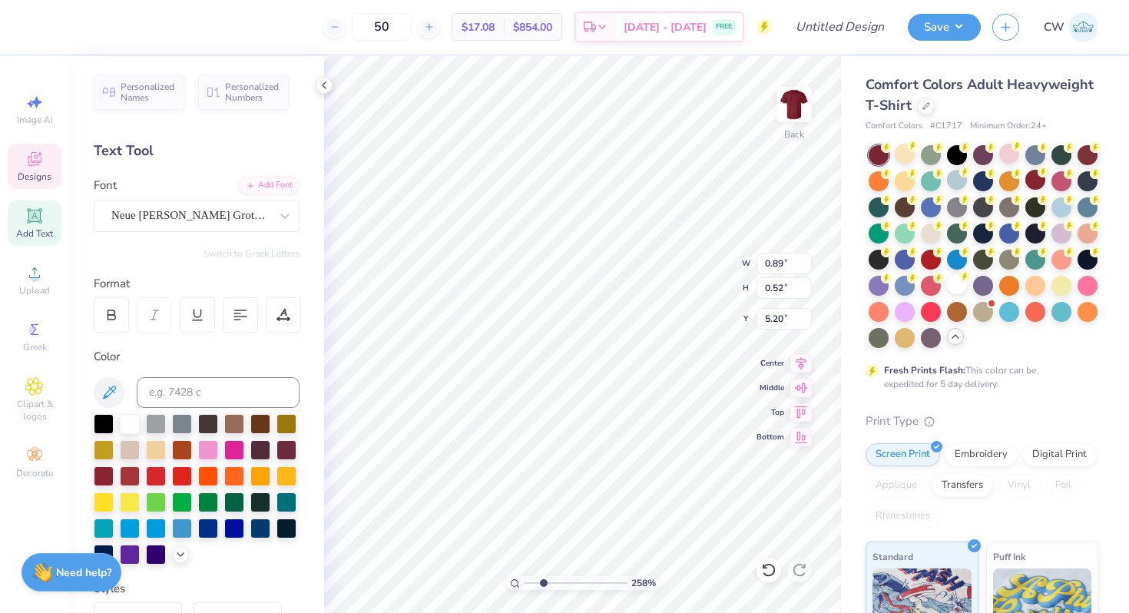
type input "5.19"
drag, startPoint x: 544, startPoint y: 584, endPoint x: 505, endPoint y: 584, distance: 38.4
type input "1"
click at [524, 584] on input "range" at bounding box center [576, 583] width 104 height 14
type input "3.65"
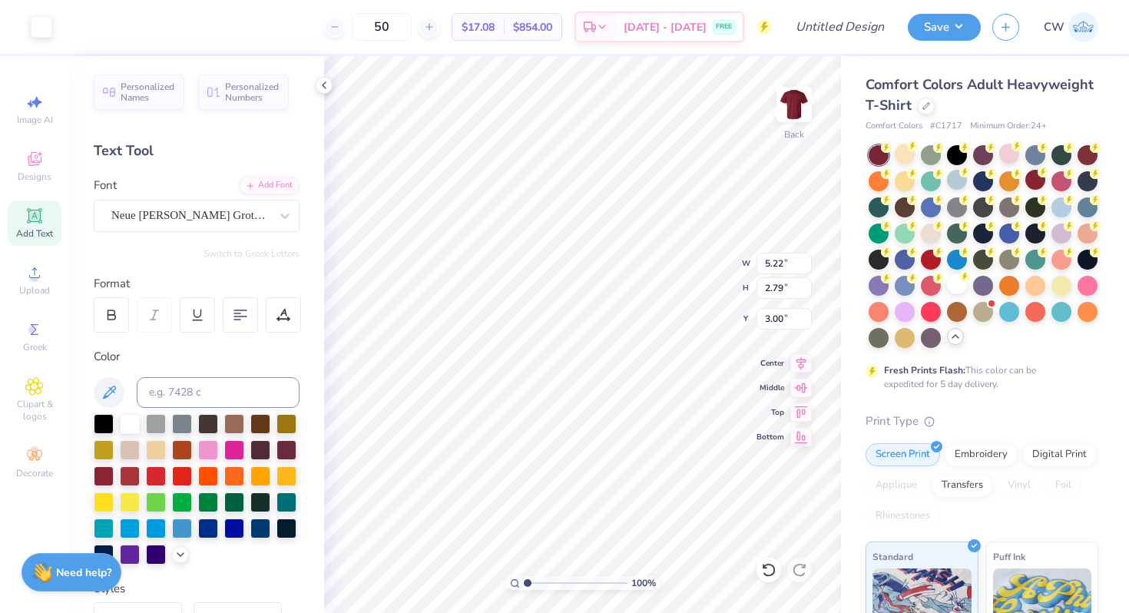
type input "1.95"
type input "3.00"
click at [801, 110] on img at bounding box center [793, 104] width 61 height 61
click at [34, 167] on icon at bounding box center [34, 159] width 18 height 18
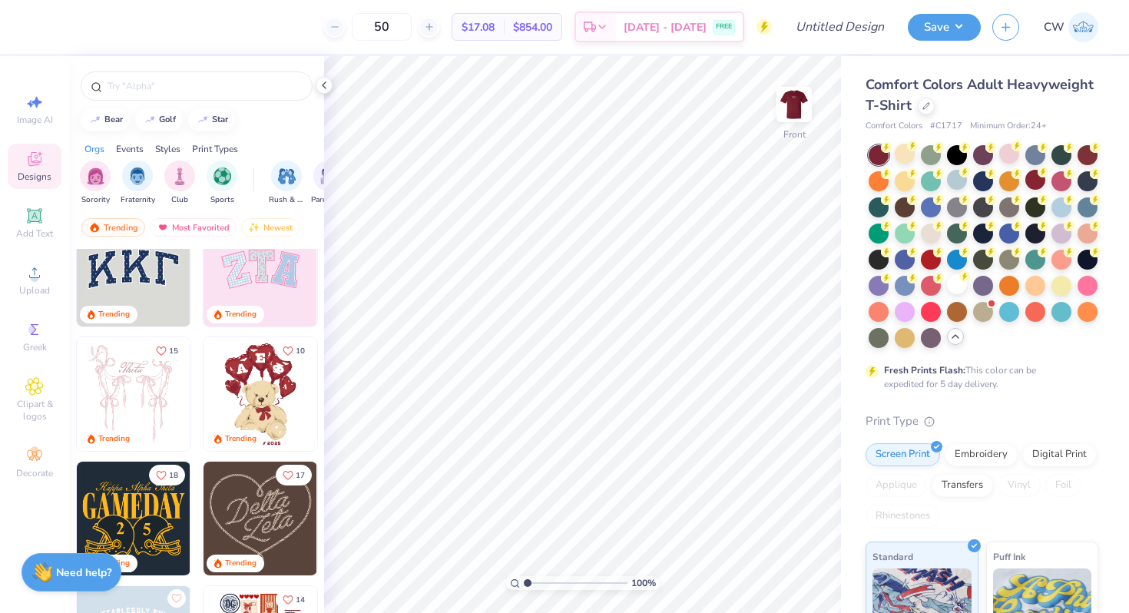
scroll to position [0, 0]
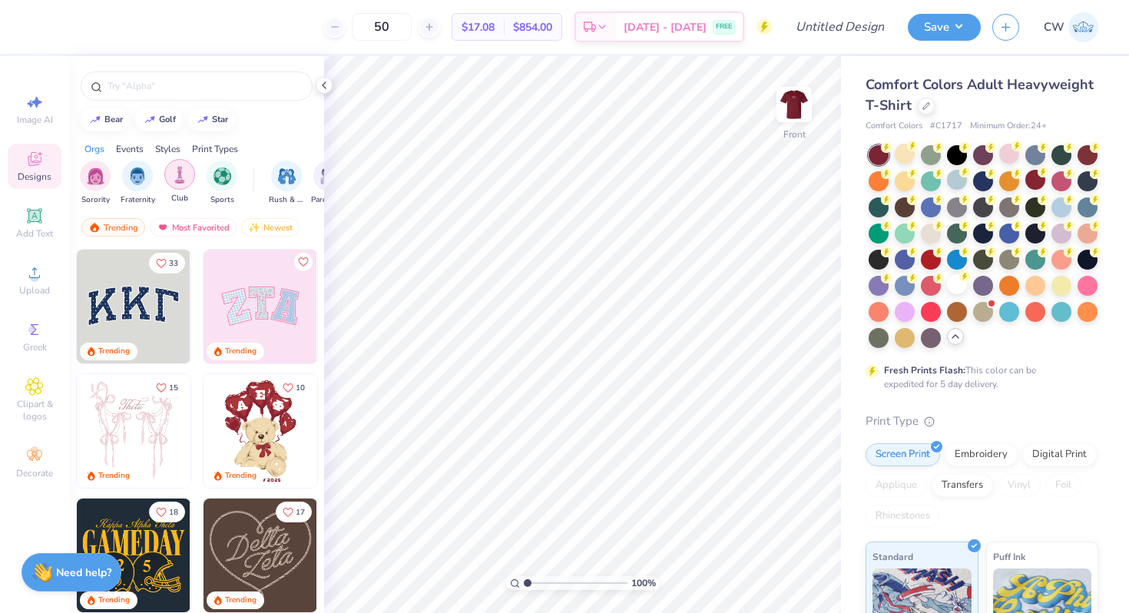
click at [180, 185] on div "filter for Club" at bounding box center [179, 174] width 31 height 31
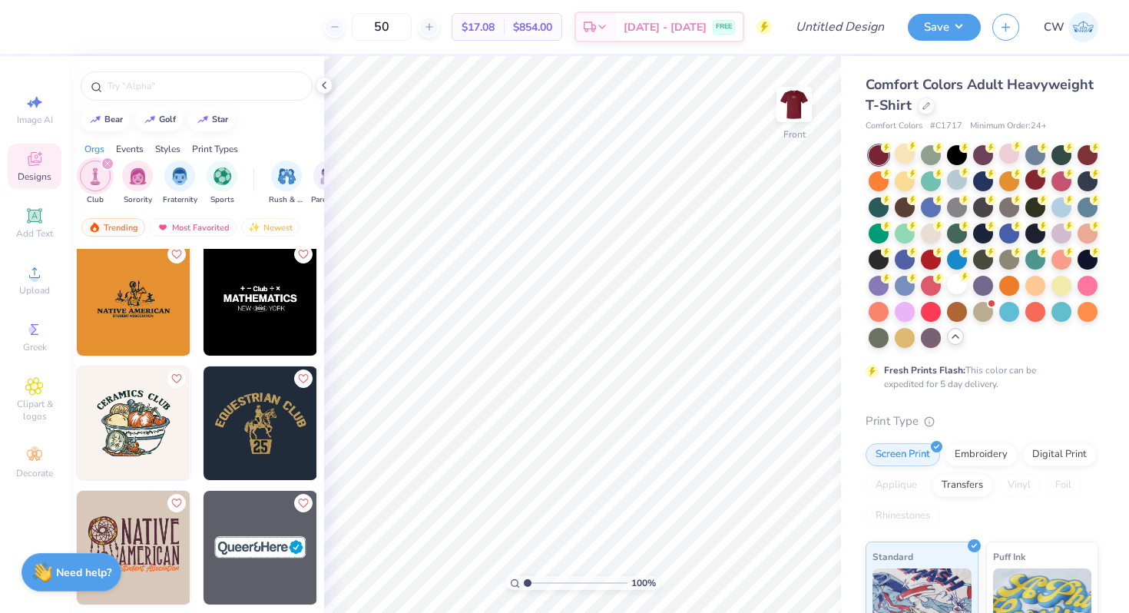
scroll to position [370, 0]
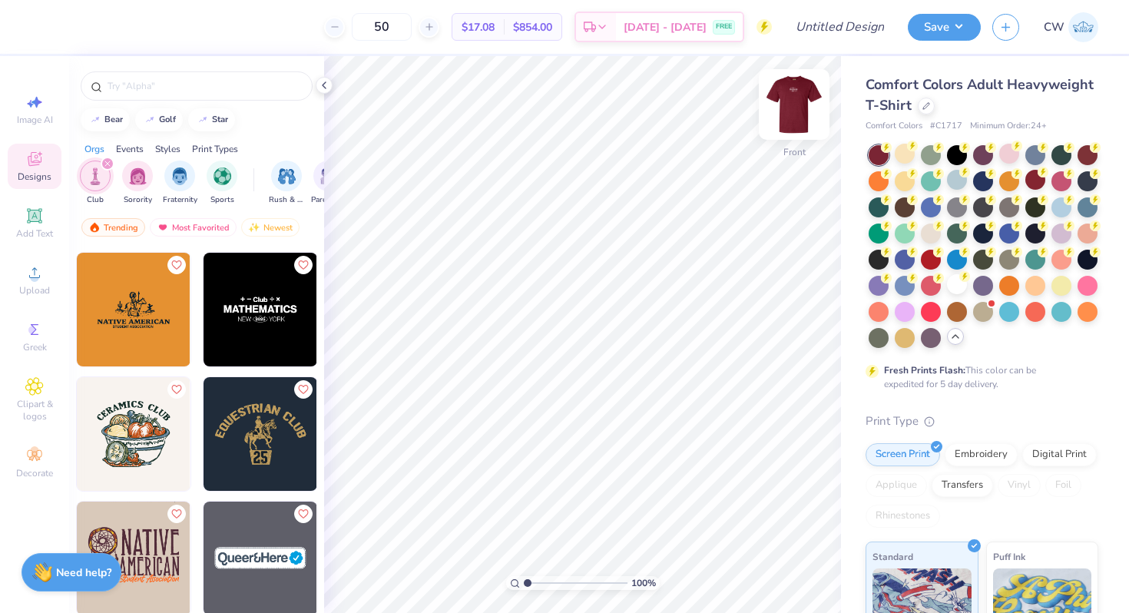
click at [795, 105] on img at bounding box center [793, 104] width 61 height 61
click at [799, 89] on img at bounding box center [793, 104] width 61 height 61
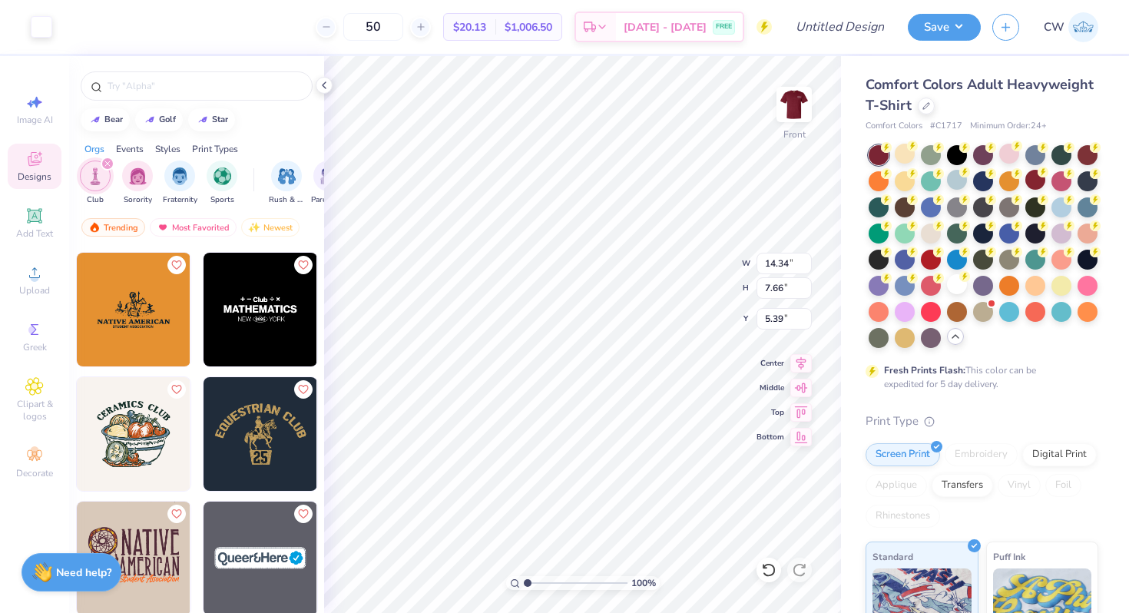
type input "14.34"
type input "7.66"
type input "3.00"
click at [797, 97] on img at bounding box center [793, 104] width 61 height 61
click at [795, 99] on img at bounding box center [793, 104] width 61 height 61
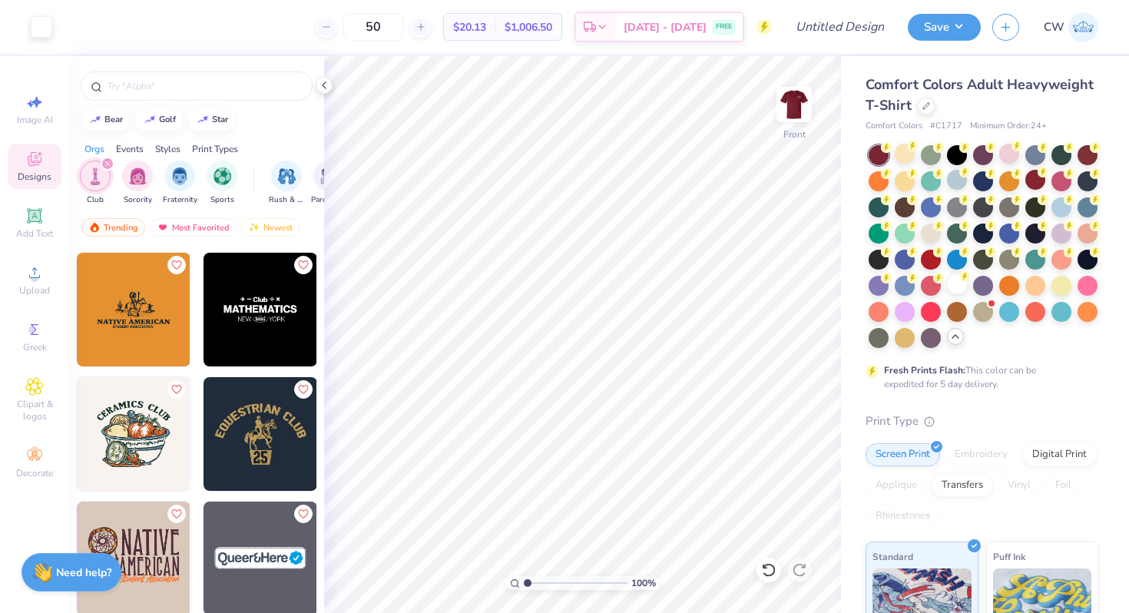
click at [795, 99] on img at bounding box center [794, 104] width 31 height 31
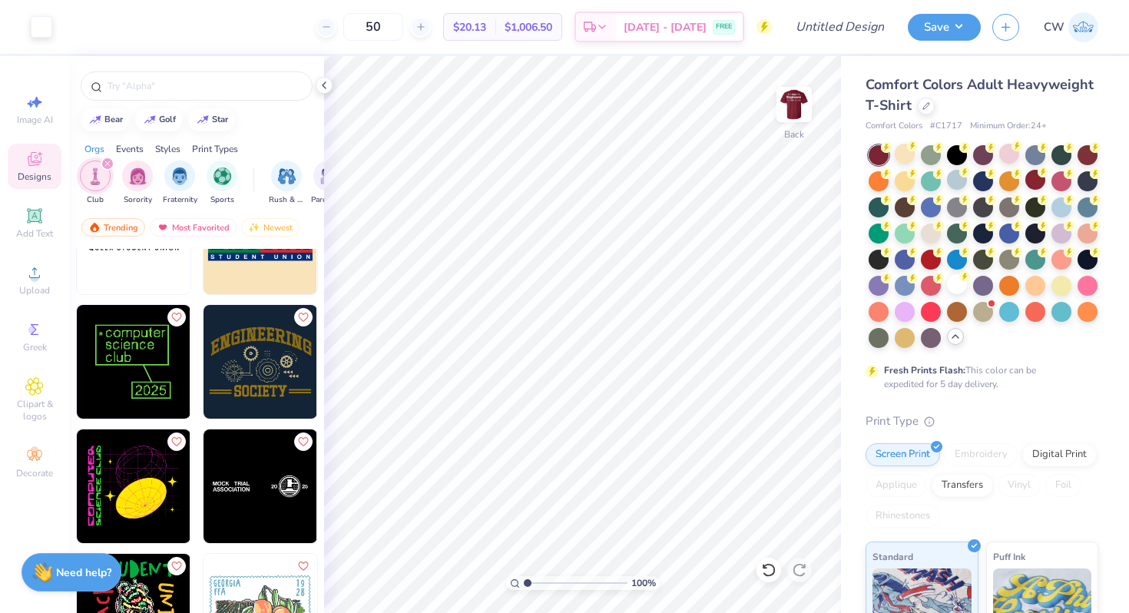
scroll to position [818, 0]
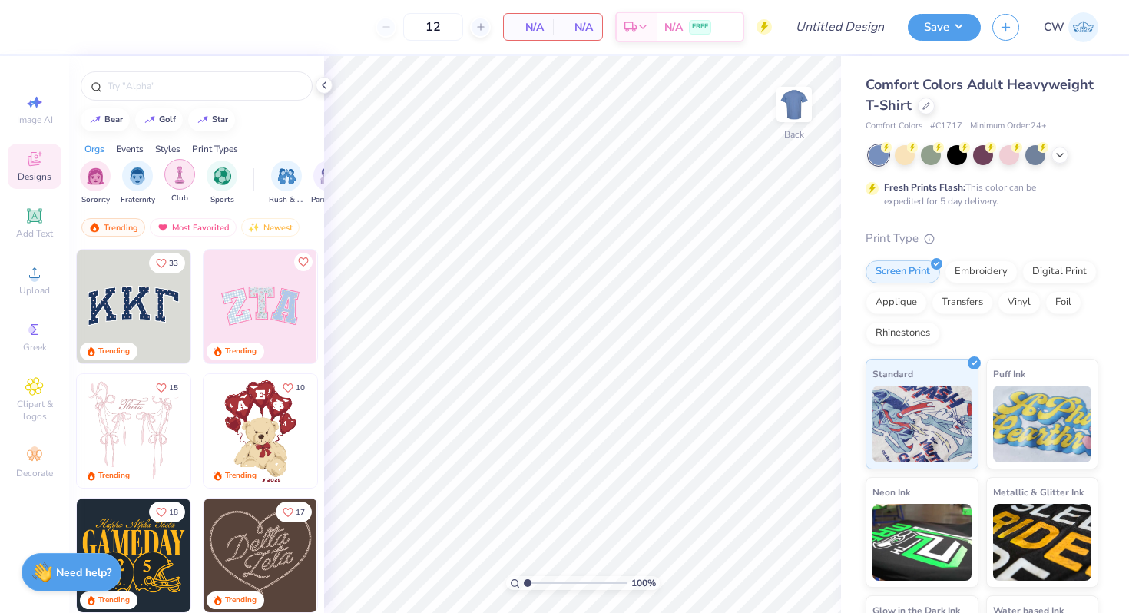
click at [174, 164] on div "filter for Club" at bounding box center [179, 174] width 31 height 31
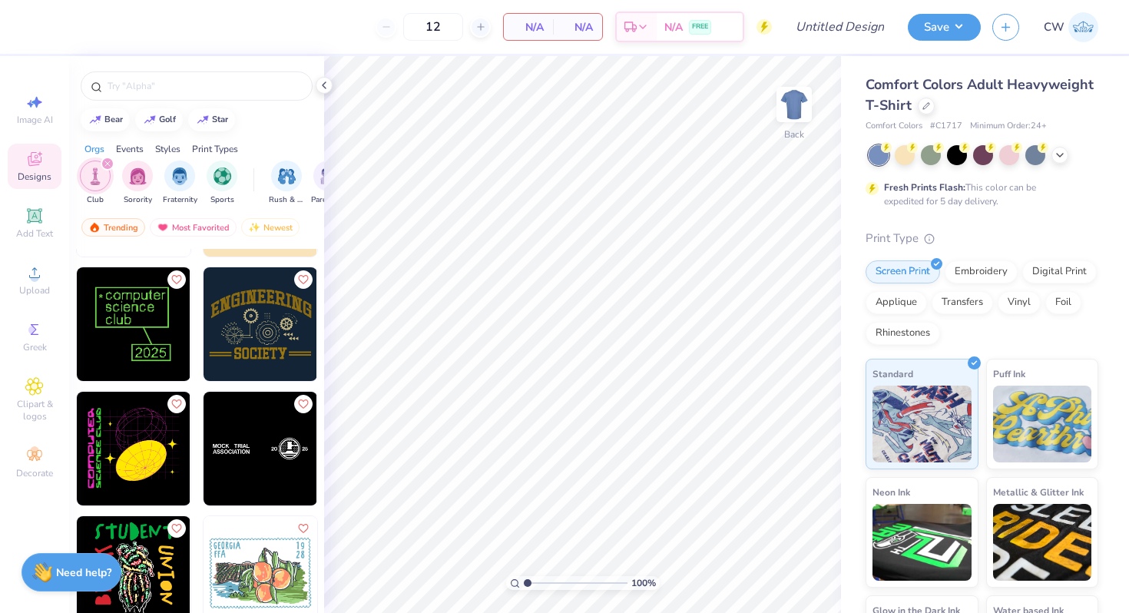
scroll to position [889, 0]
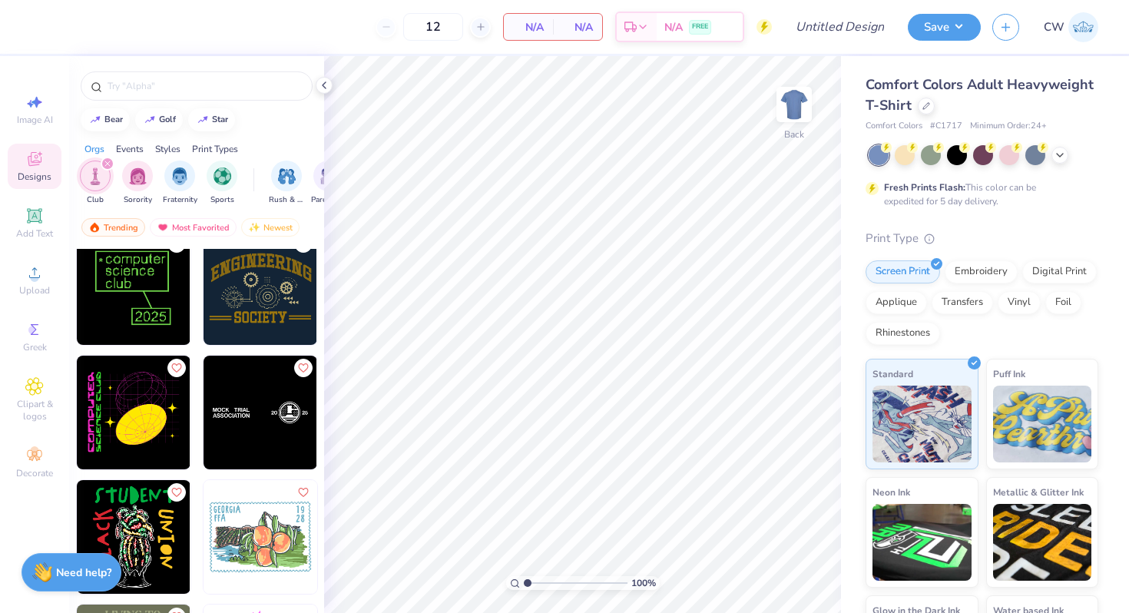
click at [253, 303] on img at bounding box center [260, 288] width 114 height 114
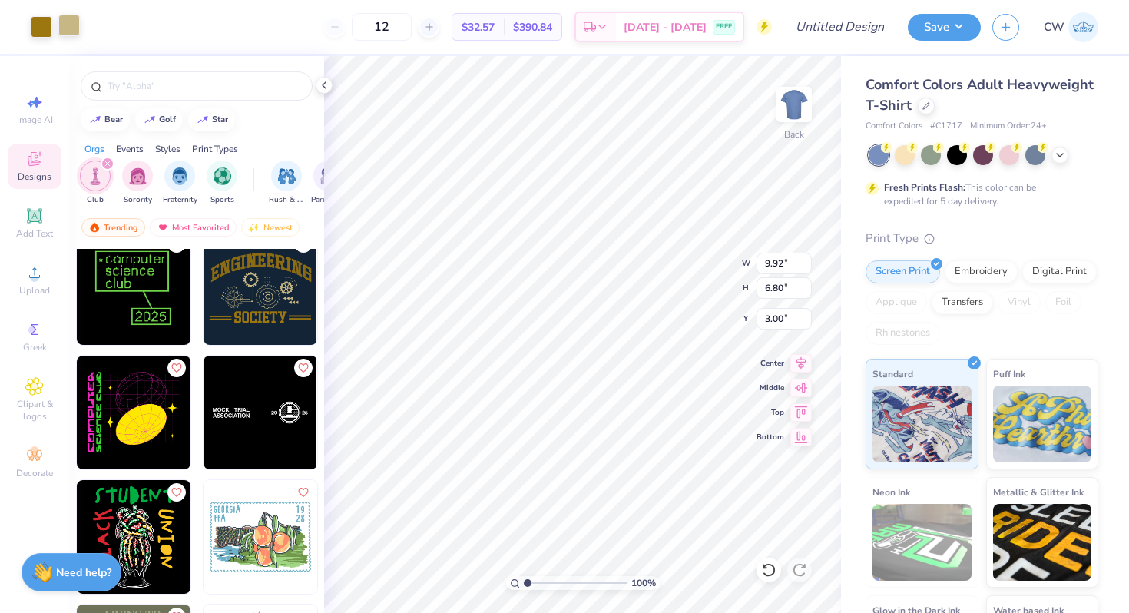
click at [65, 30] on div at bounding box center [68, 25] width 21 height 21
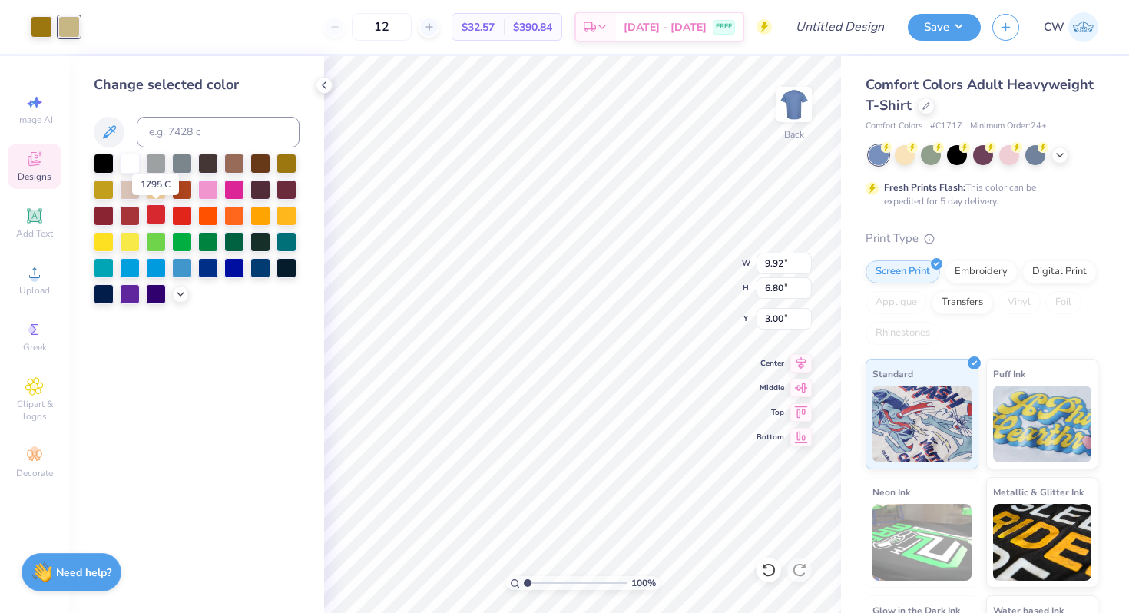
click at [150, 209] on div at bounding box center [156, 214] width 20 height 20
click at [177, 213] on div at bounding box center [182, 214] width 20 height 20
click at [157, 210] on div at bounding box center [156, 214] width 20 height 20
click at [180, 212] on div at bounding box center [182, 214] width 20 height 20
click at [161, 211] on div at bounding box center [156, 214] width 20 height 20
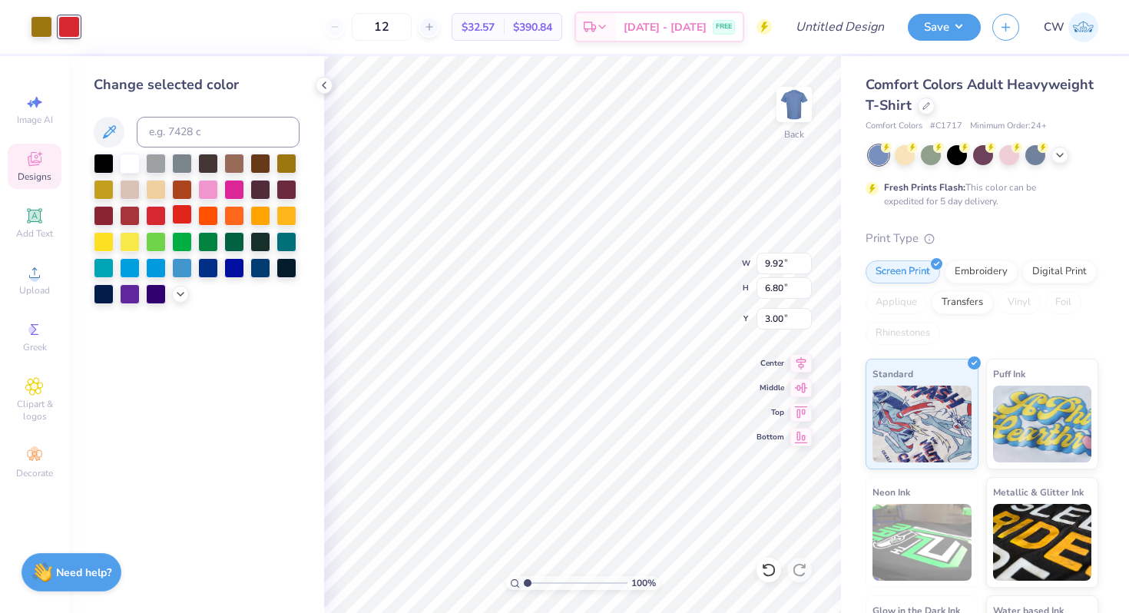
click at [189, 217] on div at bounding box center [182, 214] width 20 height 20
click at [46, 20] on div at bounding box center [41, 25] width 21 height 21
click at [125, 211] on div at bounding box center [130, 214] width 20 height 20
click at [62, 25] on div at bounding box center [68, 25] width 21 height 21
click at [129, 217] on div at bounding box center [130, 214] width 20 height 20
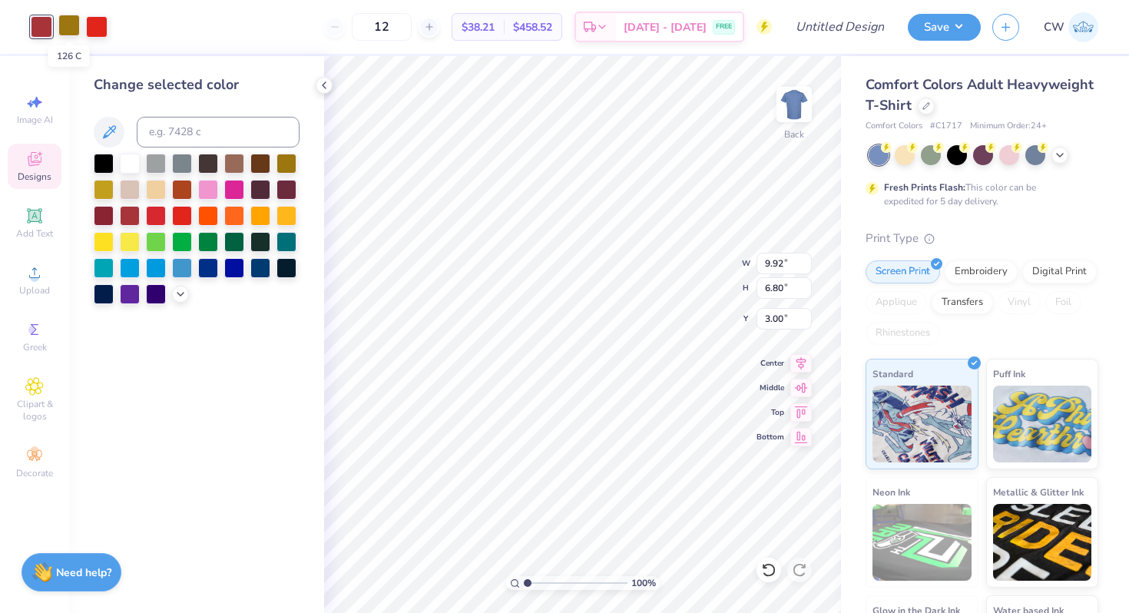
click at [70, 26] on div at bounding box center [68, 25] width 21 height 21
click at [131, 213] on div at bounding box center [130, 214] width 20 height 20
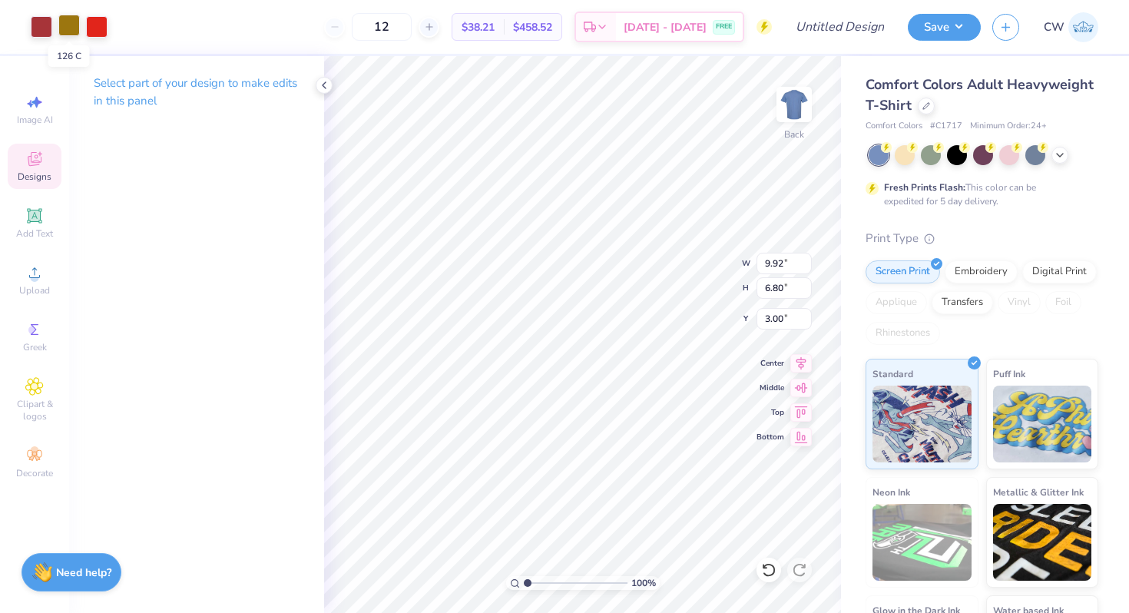
click at [71, 25] on div at bounding box center [68, 25] width 21 height 21
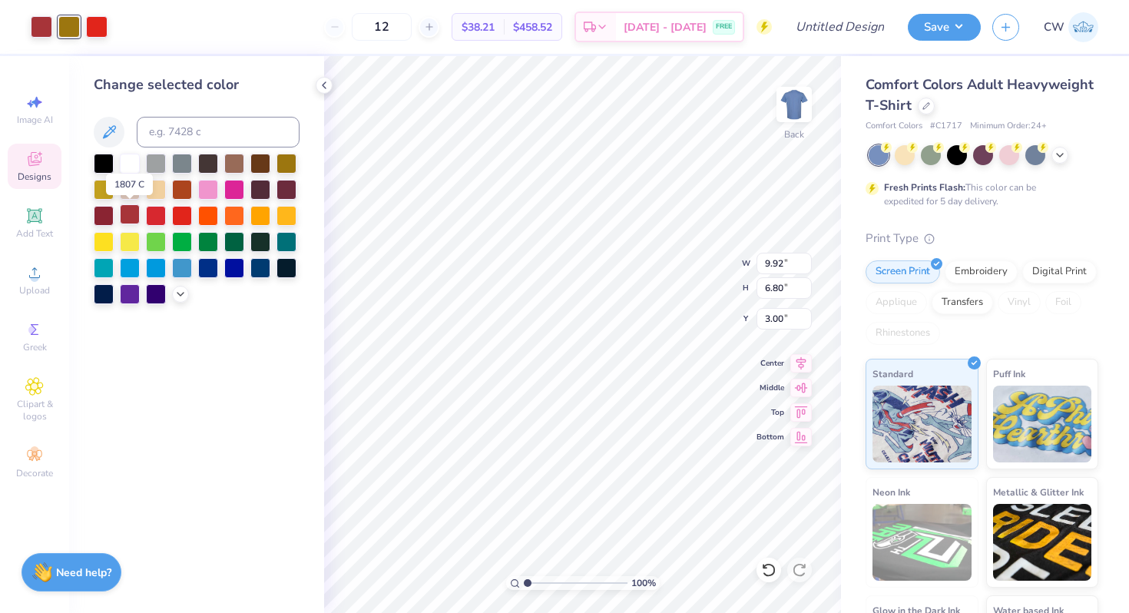
click at [137, 215] on div at bounding box center [130, 214] width 20 height 20
click at [69, 18] on div at bounding box center [68, 25] width 21 height 21
click at [107, 132] on icon at bounding box center [109, 132] width 18 height 18
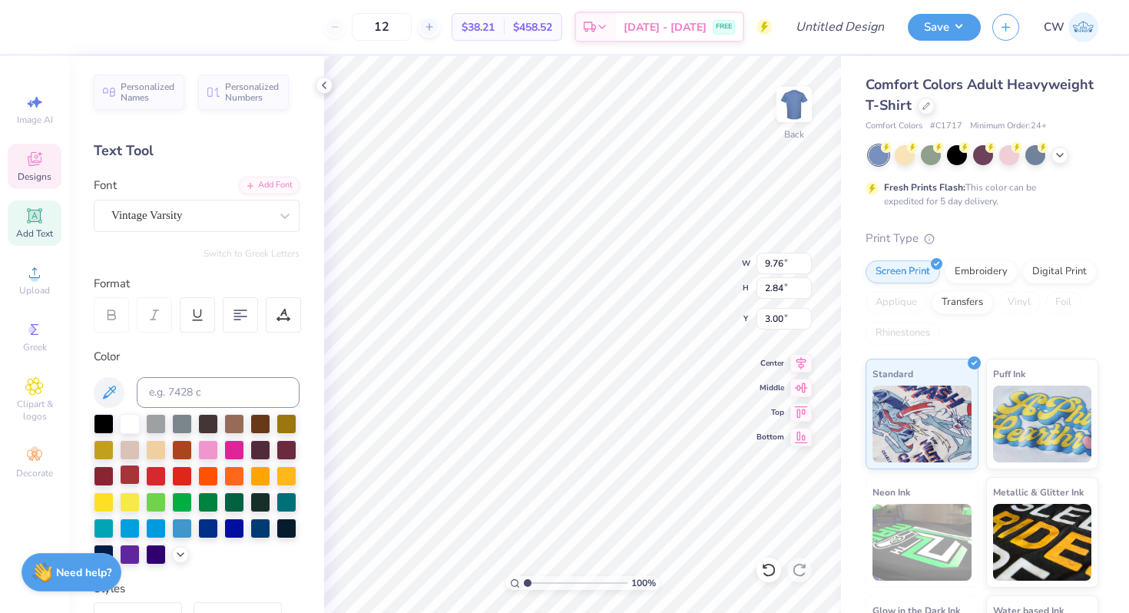
click at [131, 472] on div at bounding box center [130, 475] width 20 height 20
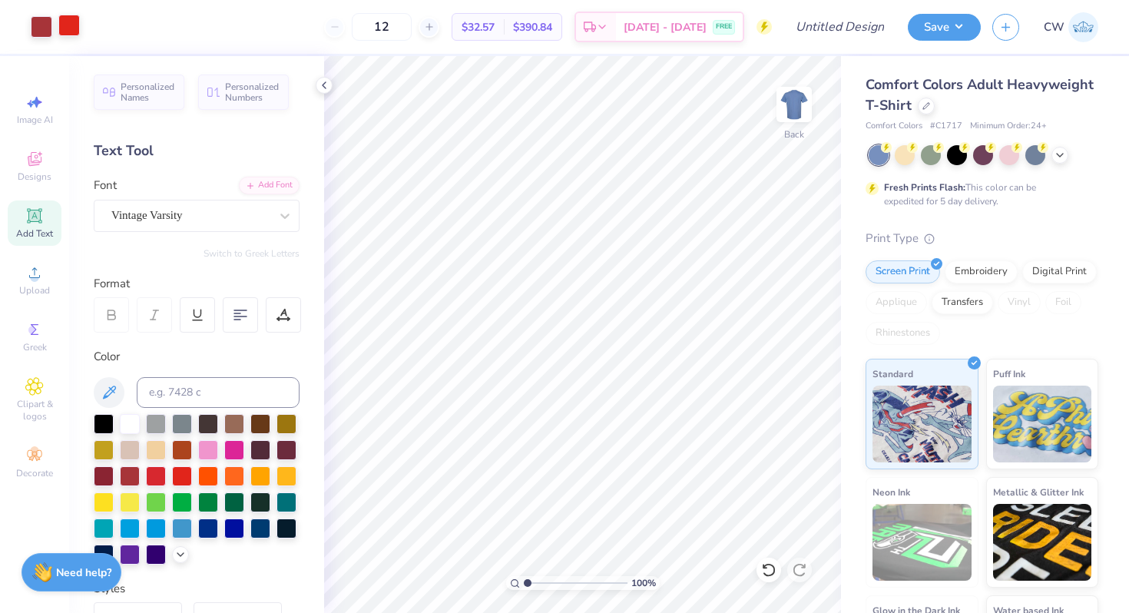
click at [71, 28] on div at bounding box center [68, 25] width 21 height 21
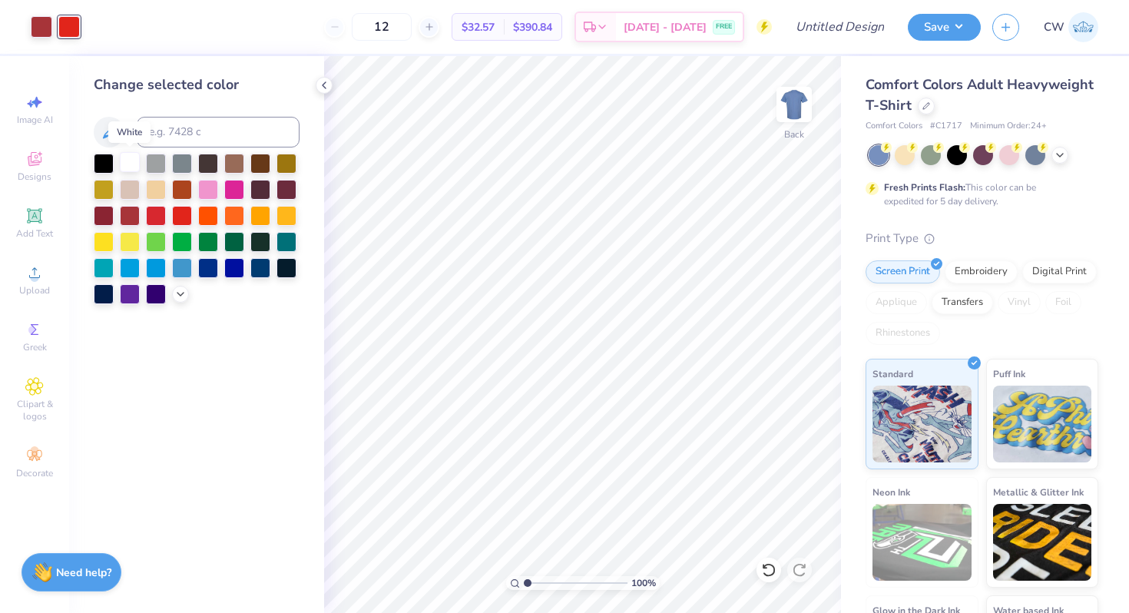
click at [133, 167] on div at bounding box center [130, 162] width 20 height 20
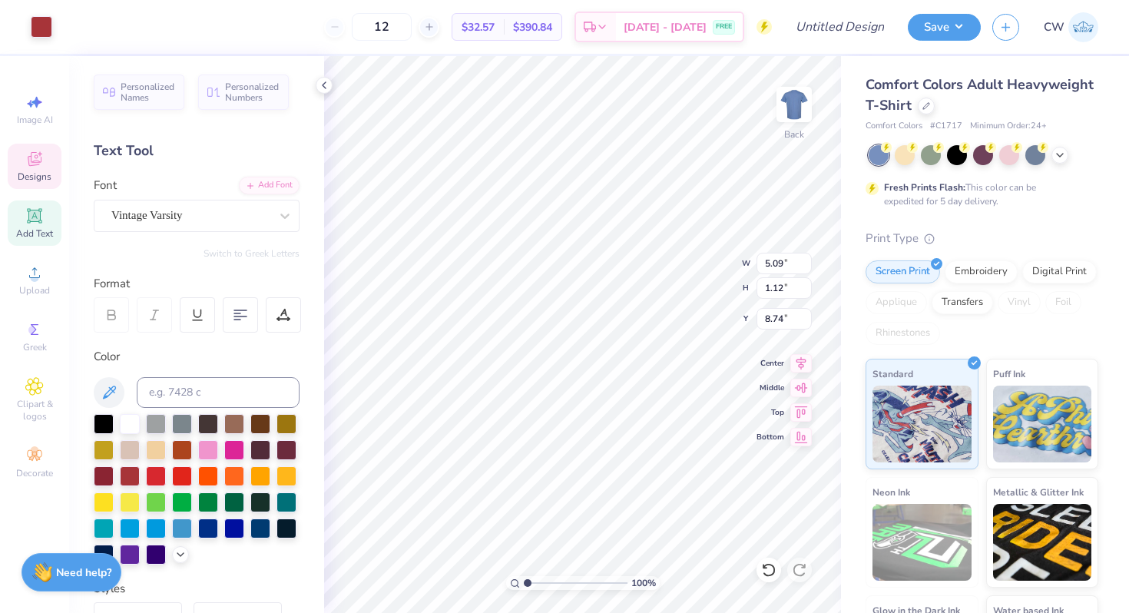
type input "8.74"
type textarea "Club"
type input "2.14"
type input "0.41"
type input "9.06"
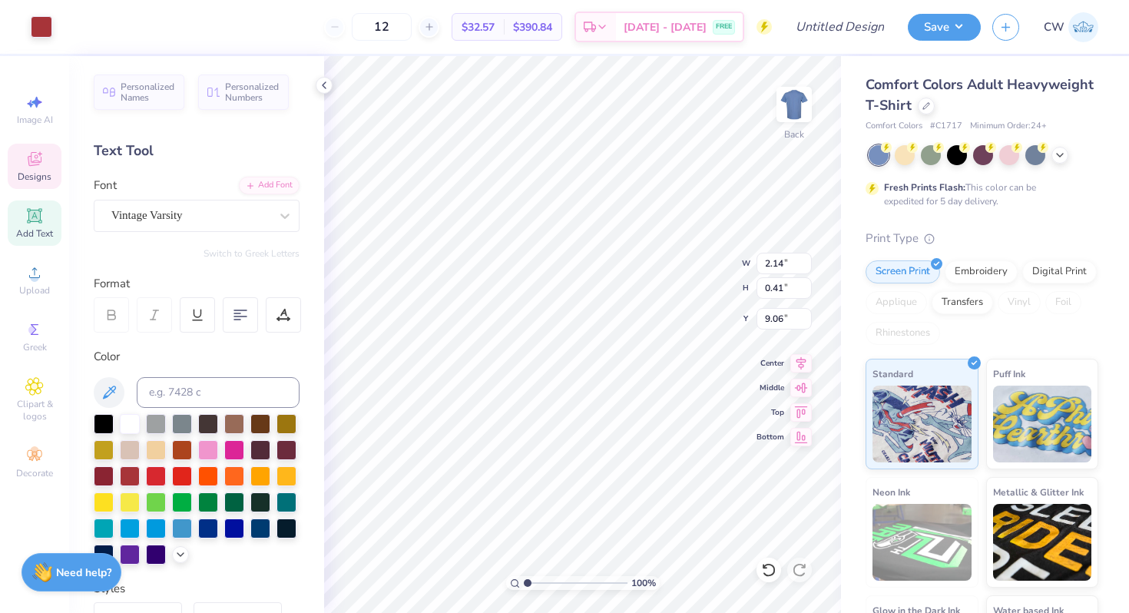
type input "3.05"
type input "0.58"
type input "9.01"
type input "2.14"
type input "0.41"
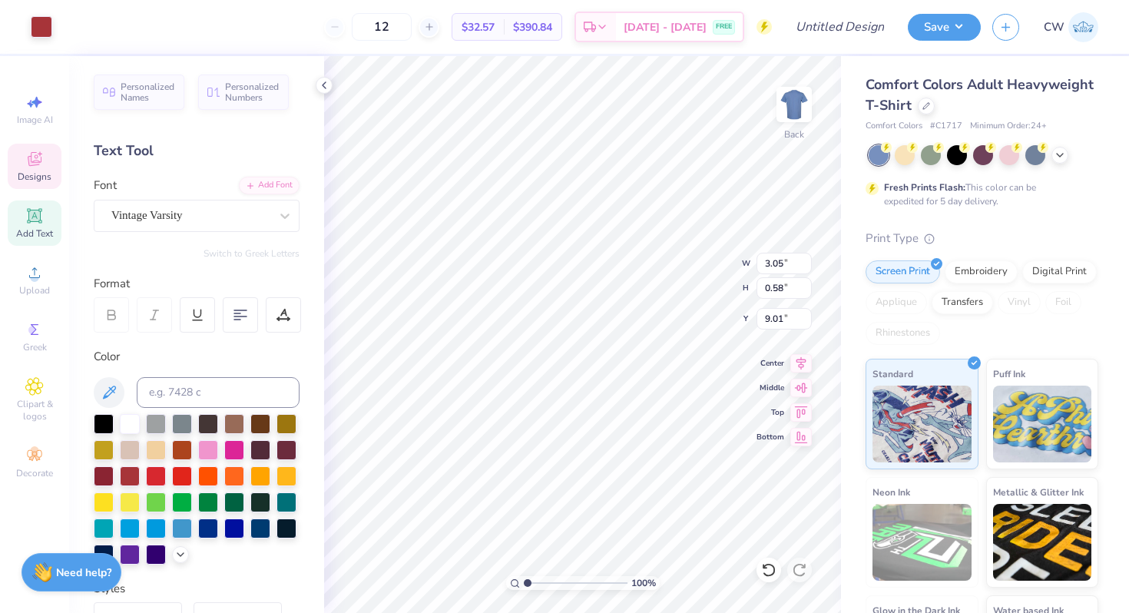
type input "9.10"
type input "2.90"
type input "0.55"
type input "9.03"
click at [1066, 156] on div at bounding box center [1059, 153] width 17 height 17
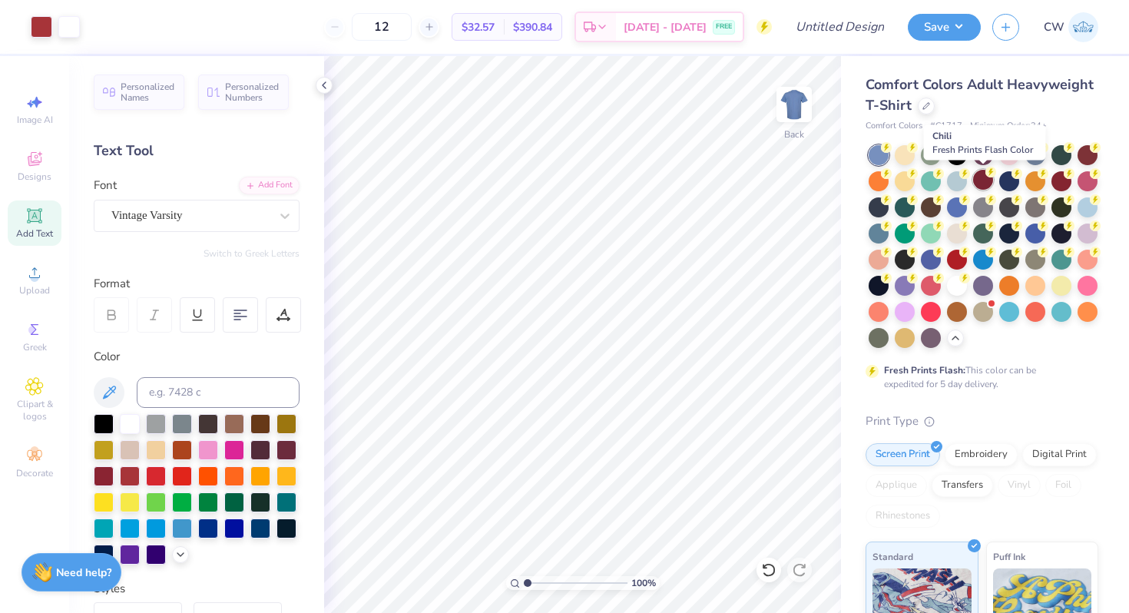
click at [981, 179] on div at bounding box center [983, 180] width 20 height 20
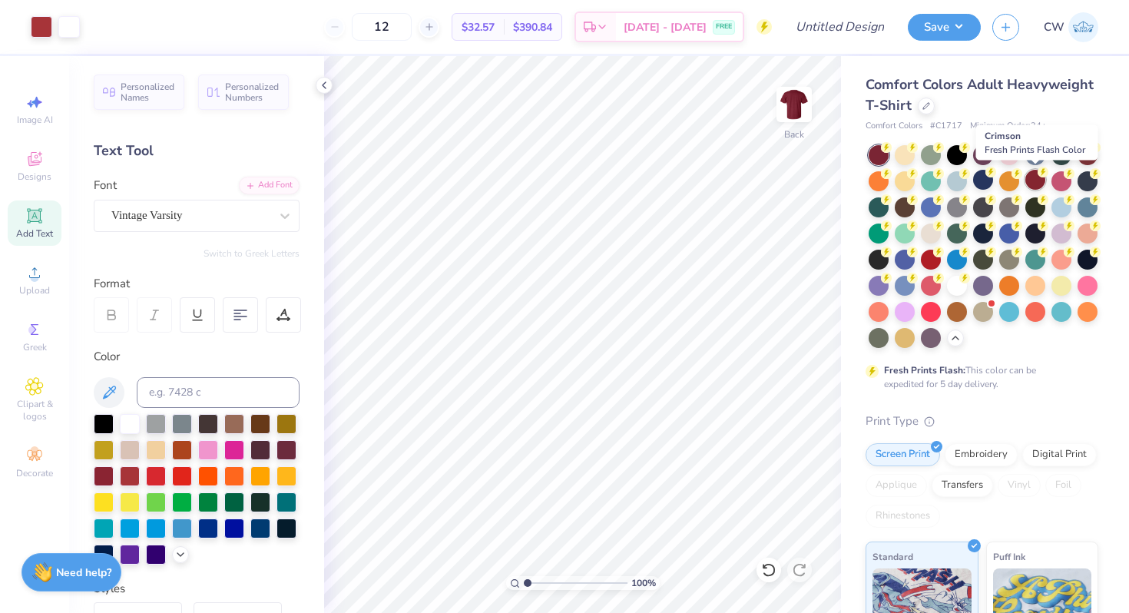
click at [1032, 183] on div at bounding box center [1035, 180] width 20 height 20
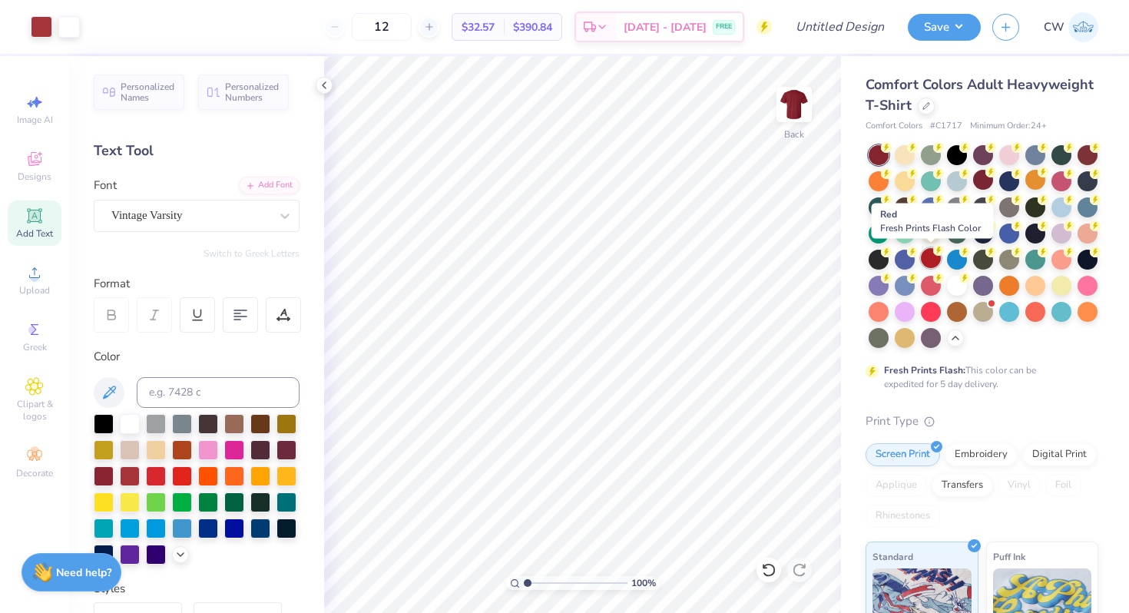
click at [932, 255] on div at bounding box center [931, 258] width 20 height 20
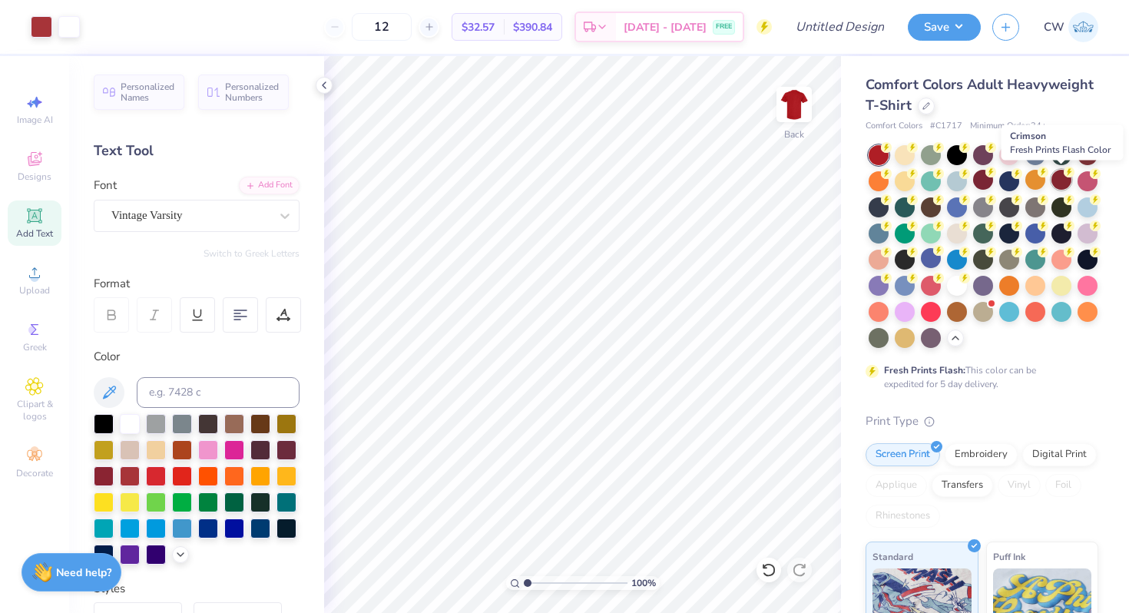
click at [1059, 180] on div at bounding box center [1061, 180] width 20 height 20
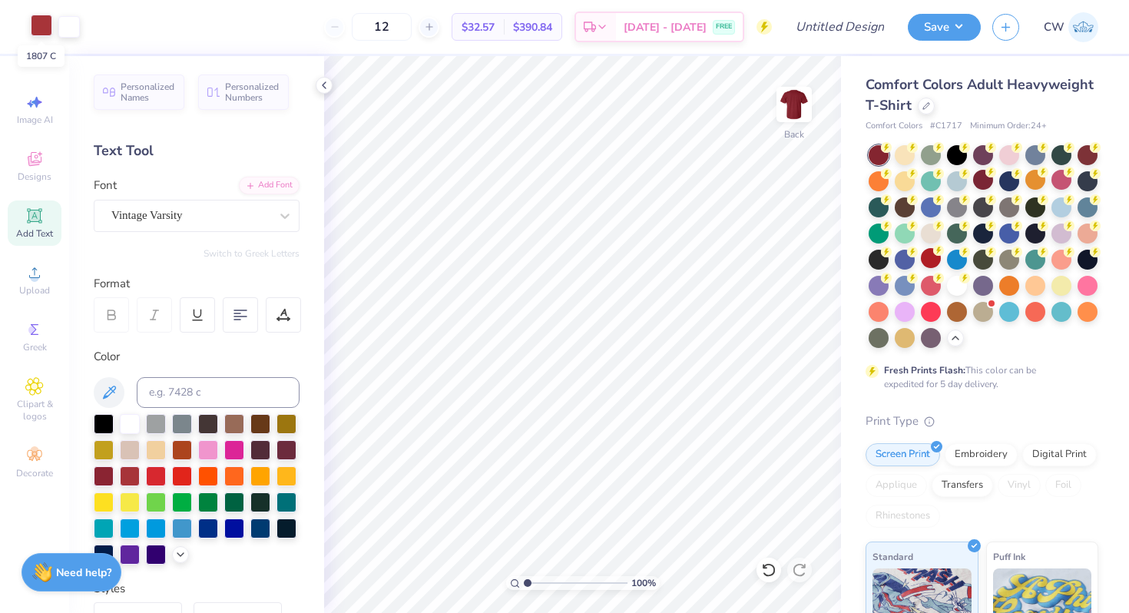
click at [36, 26] on div at bounding box center [41, 25] width 21 height 21
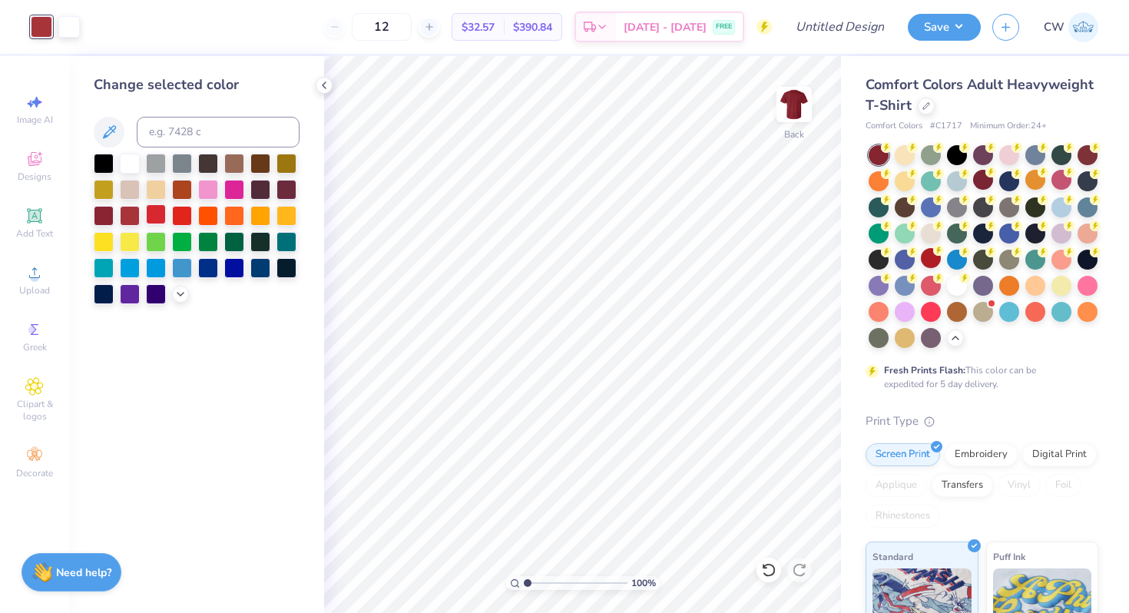
click at [154, 204] on div at bounding box center [156, 214] width 20 height 20
click at [183, 185] on div at bounding box center [182, 188] width 20 height 20
click at [127, 218] on div at bounding box center [130, 214] width 20 height 20
click at [183, 291] on polyline at bounding box center [180, 292] width 6 height 3
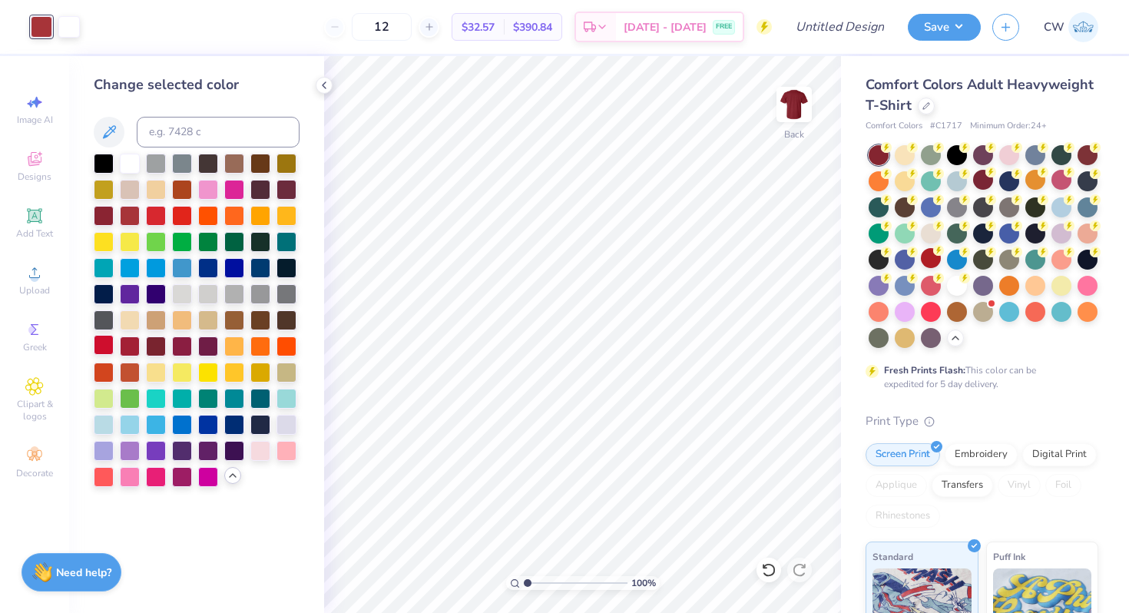
click at [108, 345] on div at bounding box center [104, 345] width 20 height 20
click at [127, 347] on div at bounding box center [130, 345] width 20 height 20
click at [933, 262] on div at bounding box center [931, 258] width 20 height 20
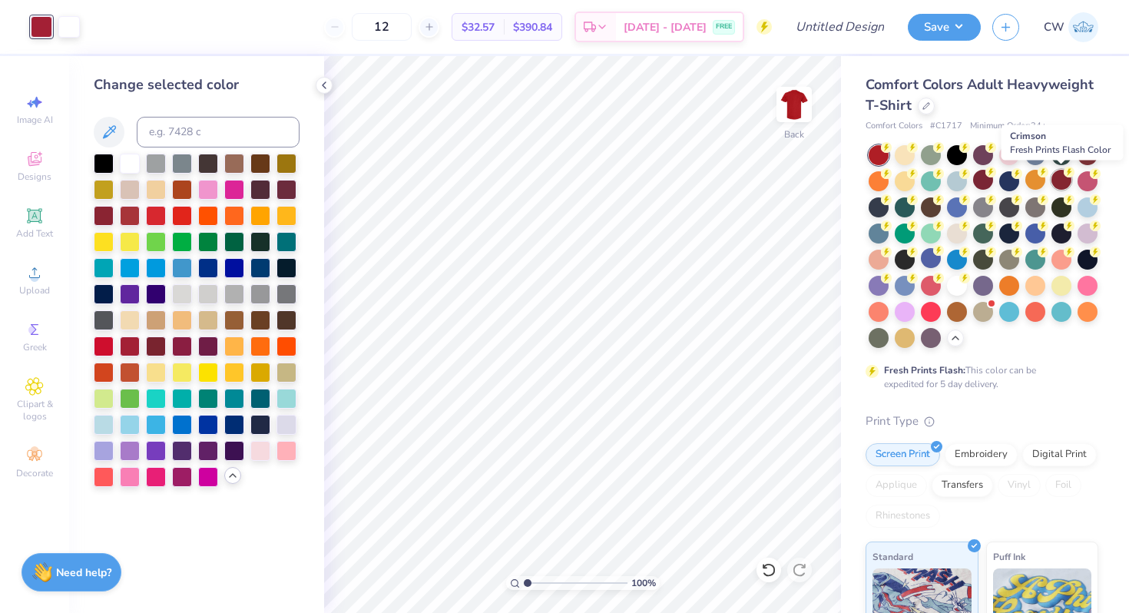
click at [1066, 180] on div at bounding box center [1061, 180] width 20 height 20
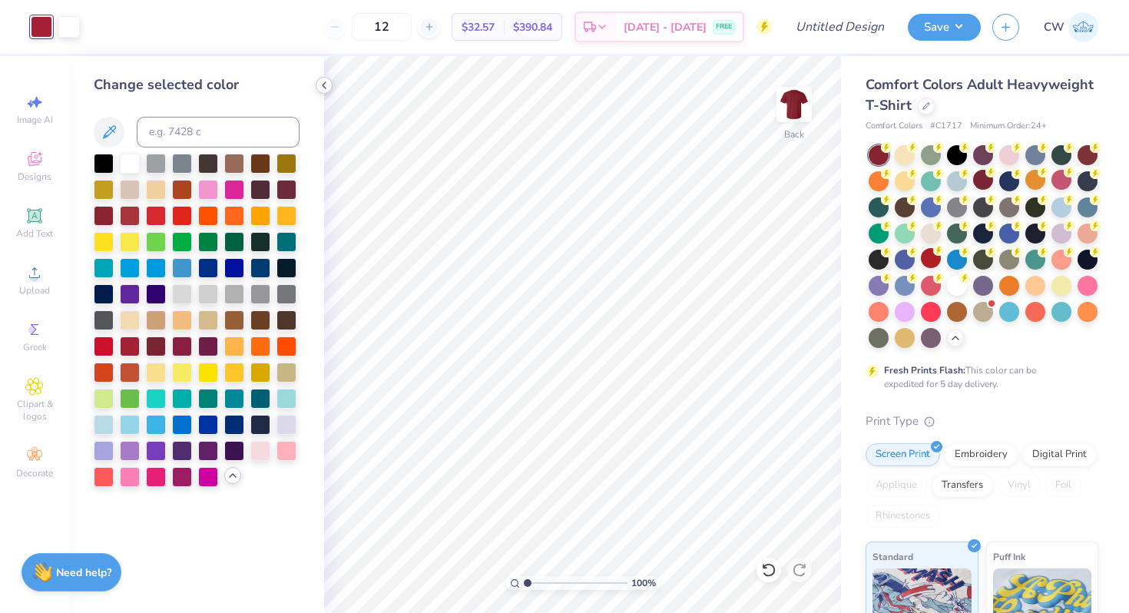
click at [331, 84] on div at bounding box center [324, 85] width 17 height 17
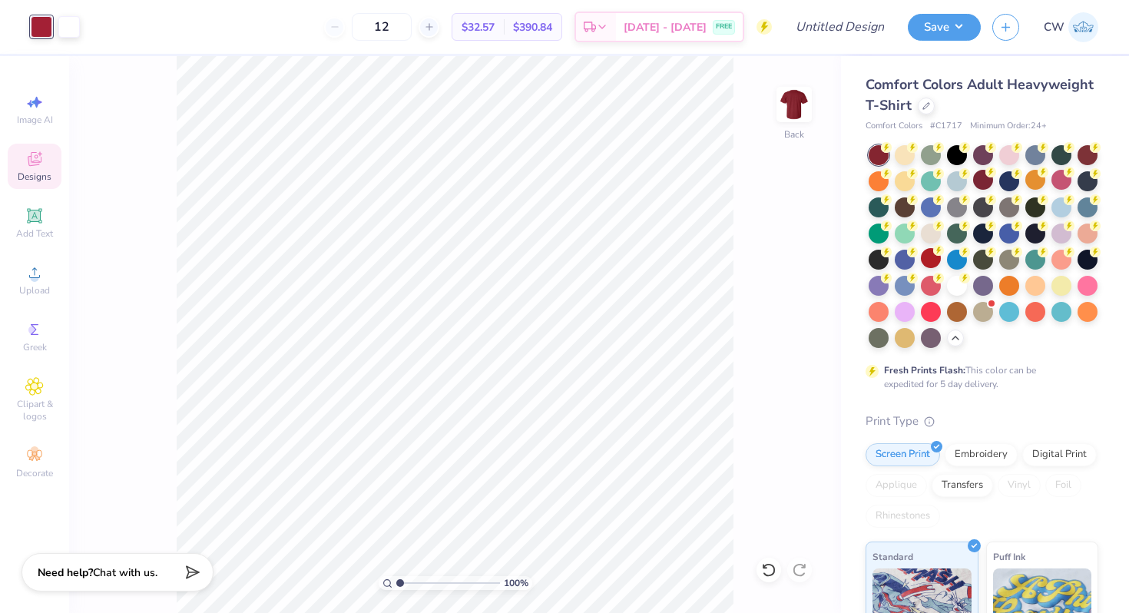
click at [28, 156] on icon at bounding box center [35, 159] width 14 height 14
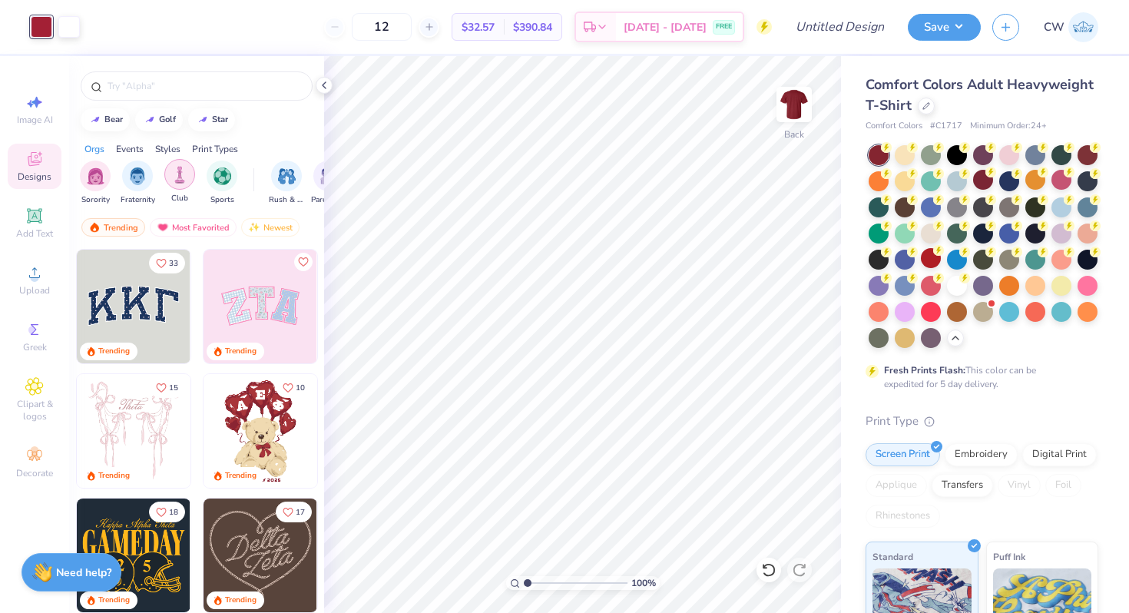
click at [175, 182] on img "filter for Club" at bounding box center [179, 175] width 17 height 18
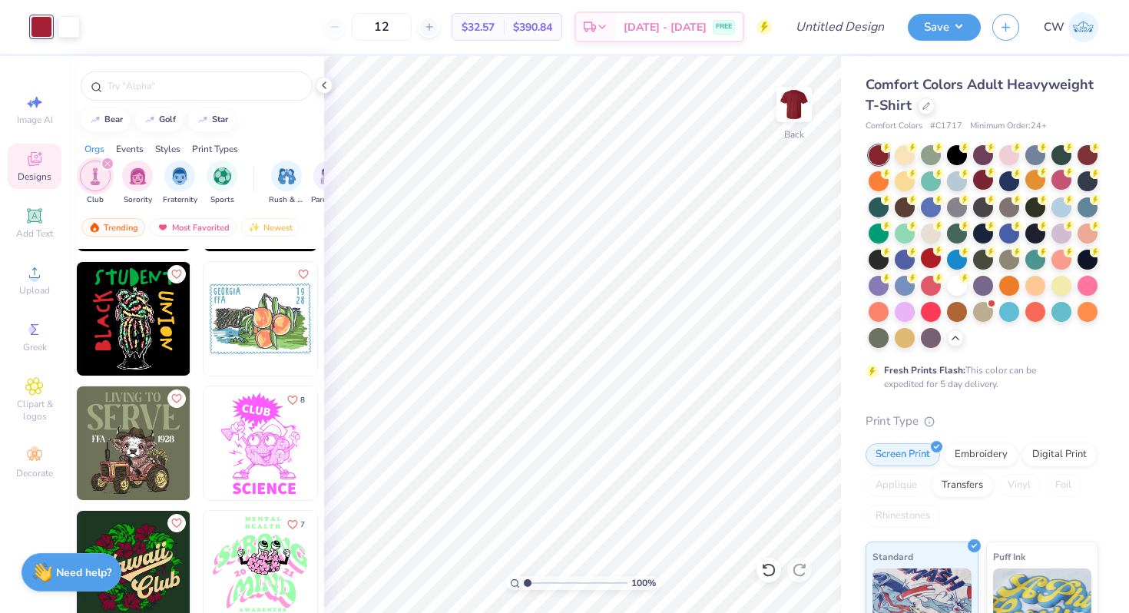
scroll to position [1221, 0]
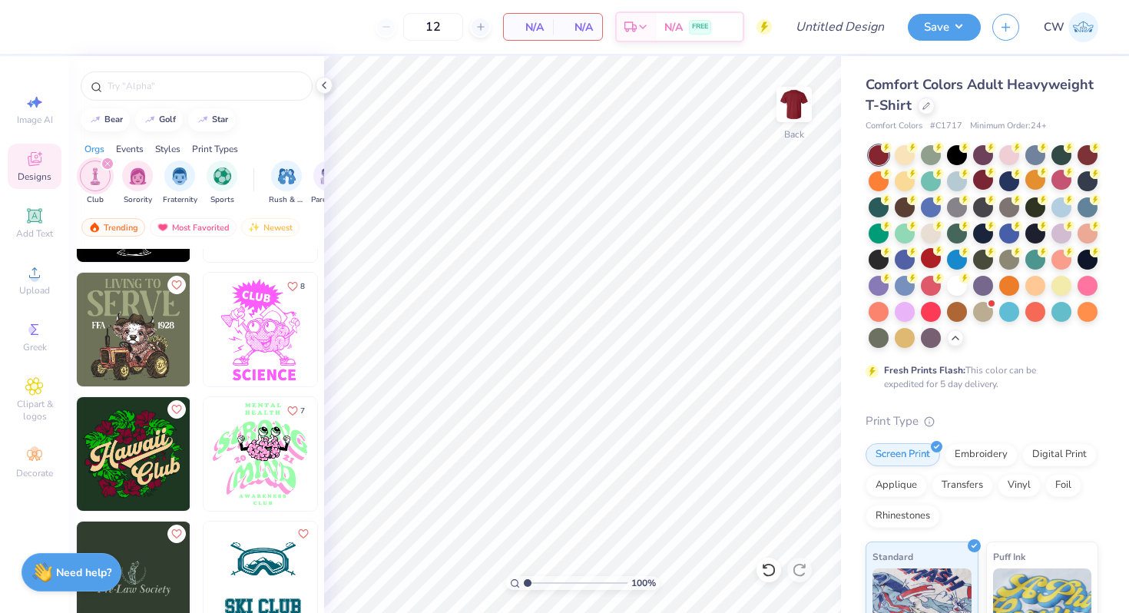
click at [243, 319] on img at bounding box center [260, 330] width 114 height 114
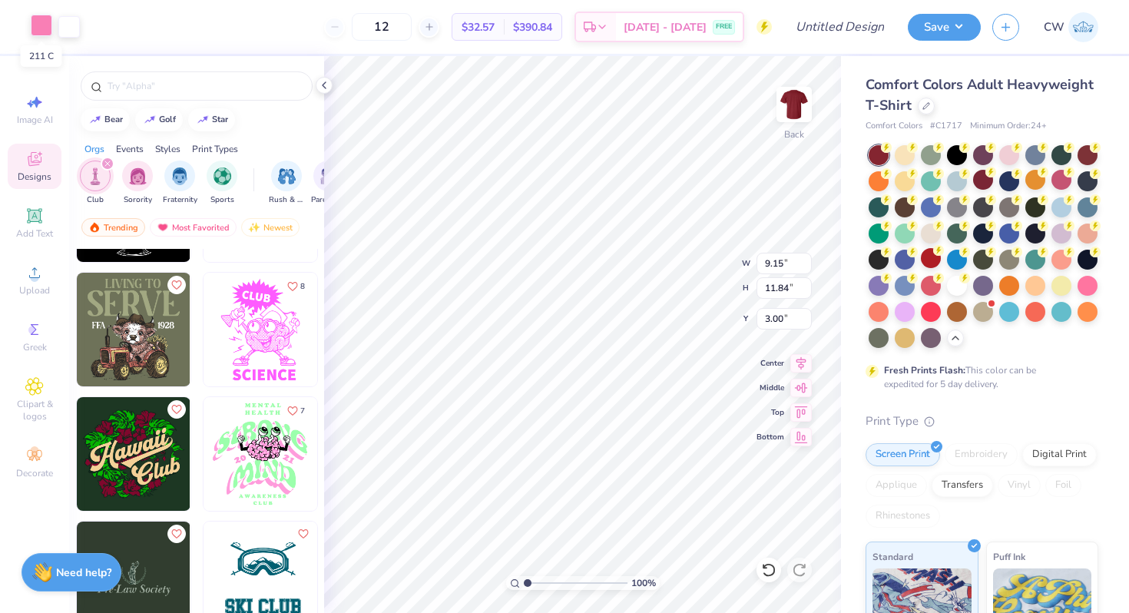
click at [44, 22] on div at bounding box center [41, 25] width 21 height 21
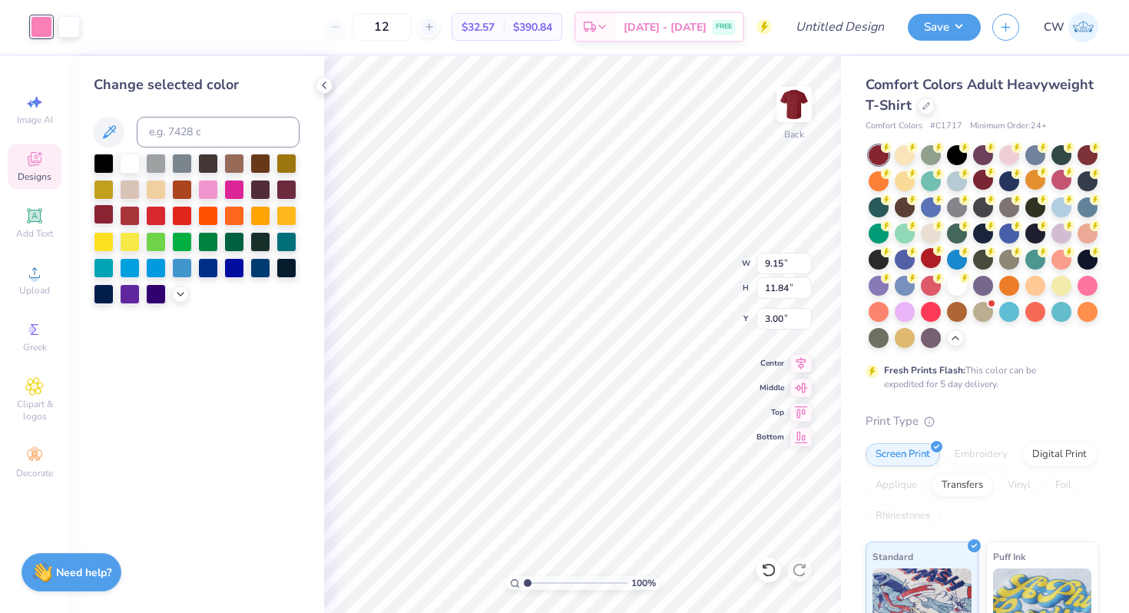
click at [111, 210] on div at bounding box center [104, 214] width 20 height 20
click at [121, 212] on div at bounding box center [130, 214] width 20 height 20
click at [78, 31] on div at bounding box center [68, 25] width 21 height 21
click at [961, 288] on div at bounding box center [957, 284] width 20 height 20
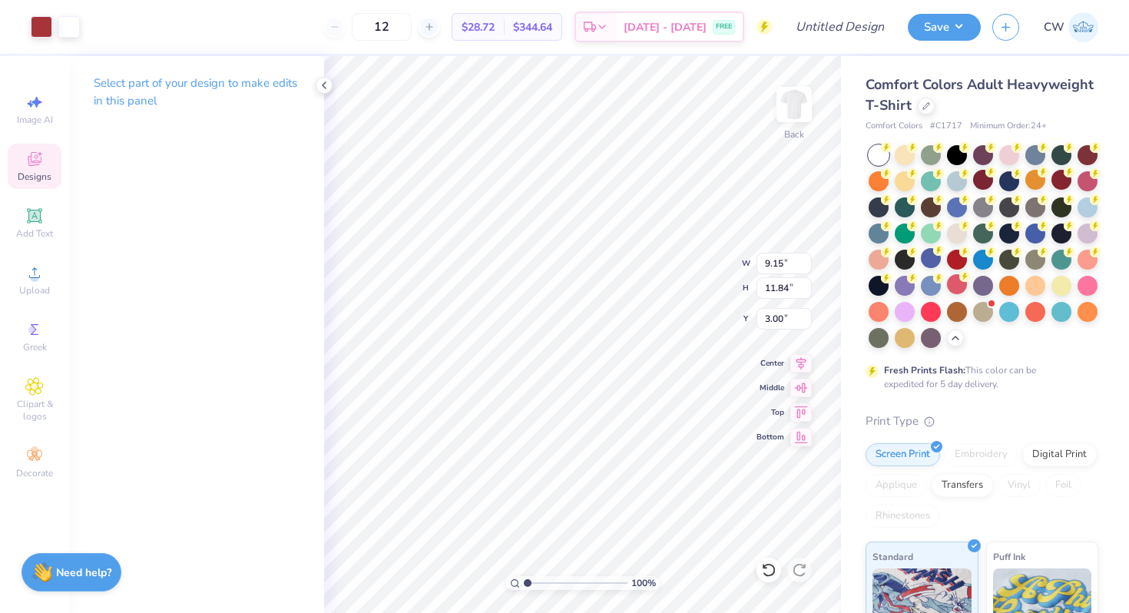
type input "10.16"
type input "13.15"
click at [792, 107] on img at bounding box center [793, 104] width 61 height 61
type input "10.96"
type input "14.18"
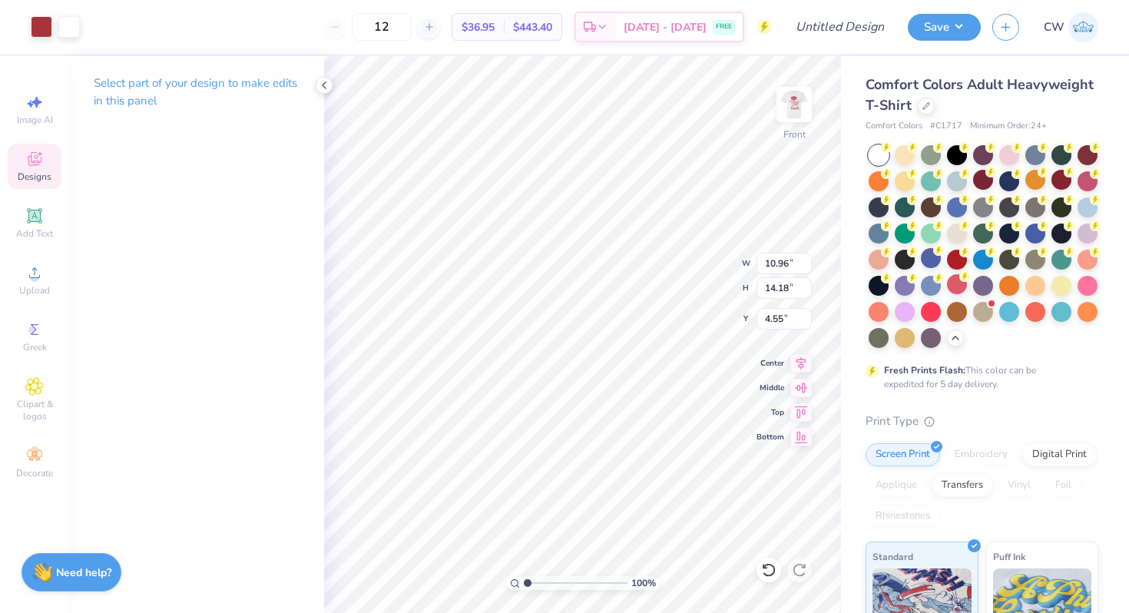
type input "3.00"
click at [793, 107] on img at bounding box center [793, 104] width 61 height 61
click at [793, 100] on img at bounding box center [793, 104] width 61 height 61
type input "8.81"
type input "1.63"
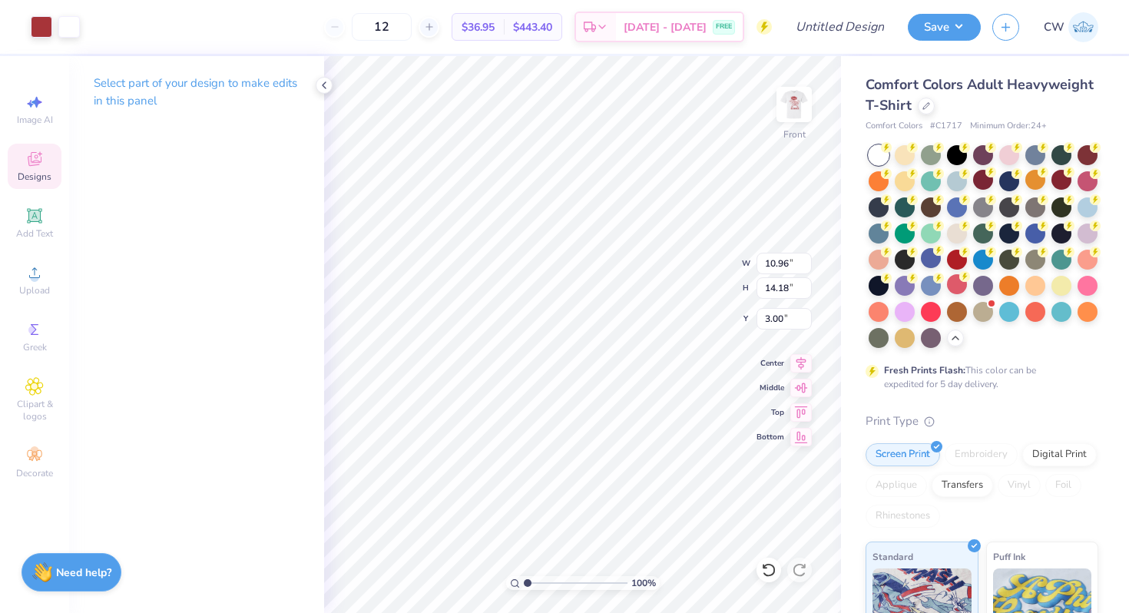
type input "15.57"
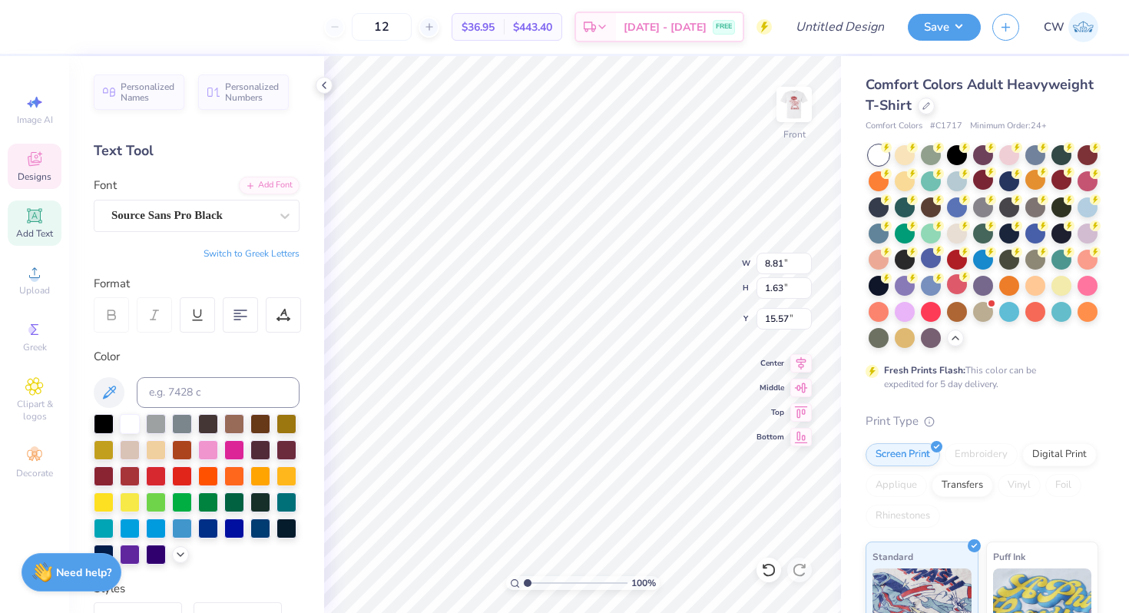
scroll to position [0, 2]
type textarea "Engineers"
click at [792, 102] on img at bounding box center [793, 104] width 61 height 61
type textarea "Engineers"
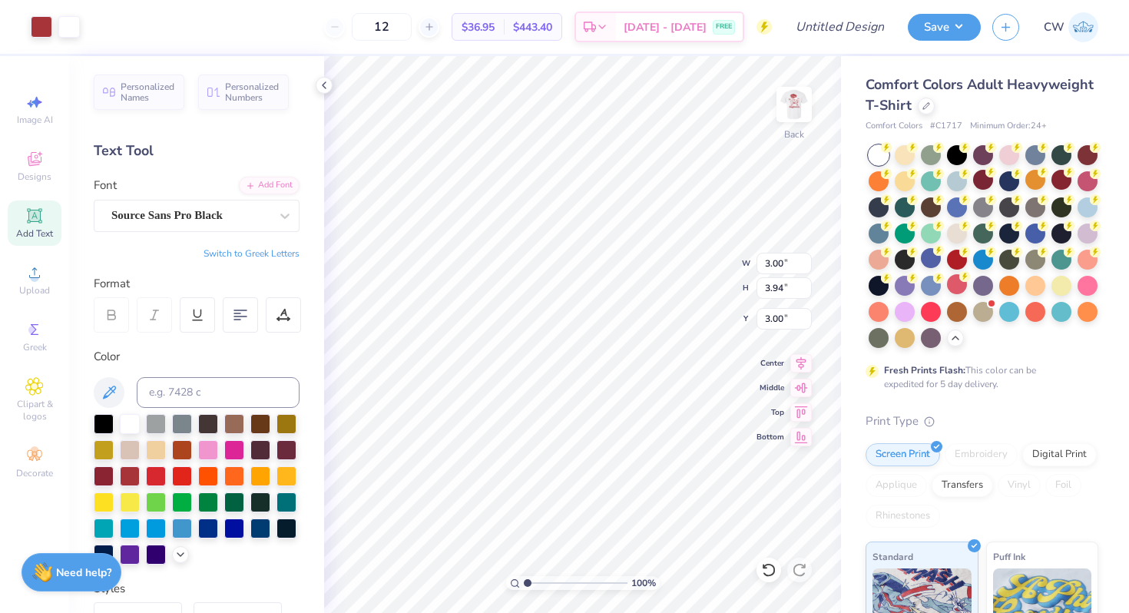
type input "3.00"
type input "3.94"
click at [784, 108] on img at bounding box center [793, 104] width 61 height 61
